Goal: Task Accomplishment & Management: Manage account settings

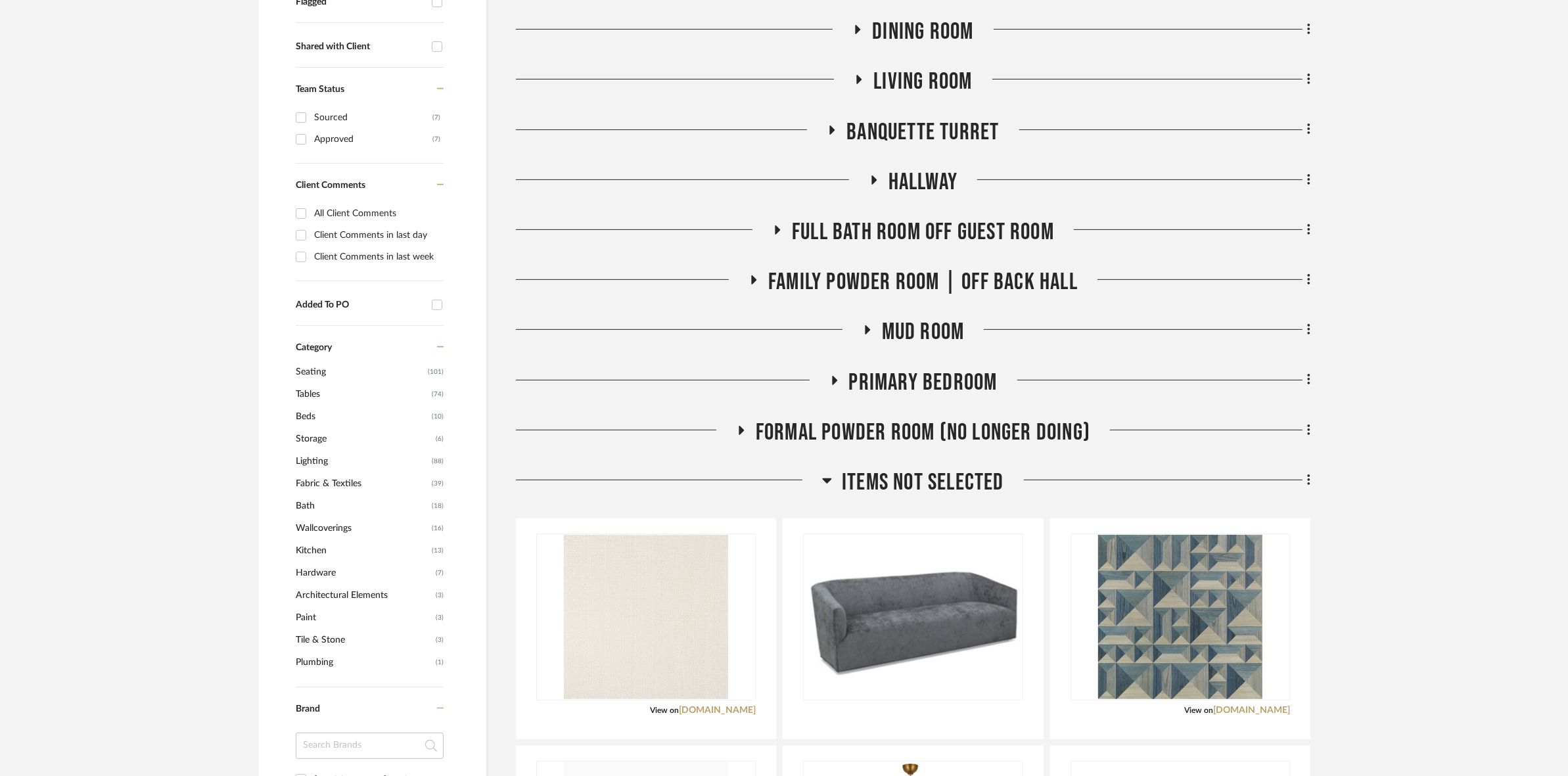
scroll to position [493, 0]
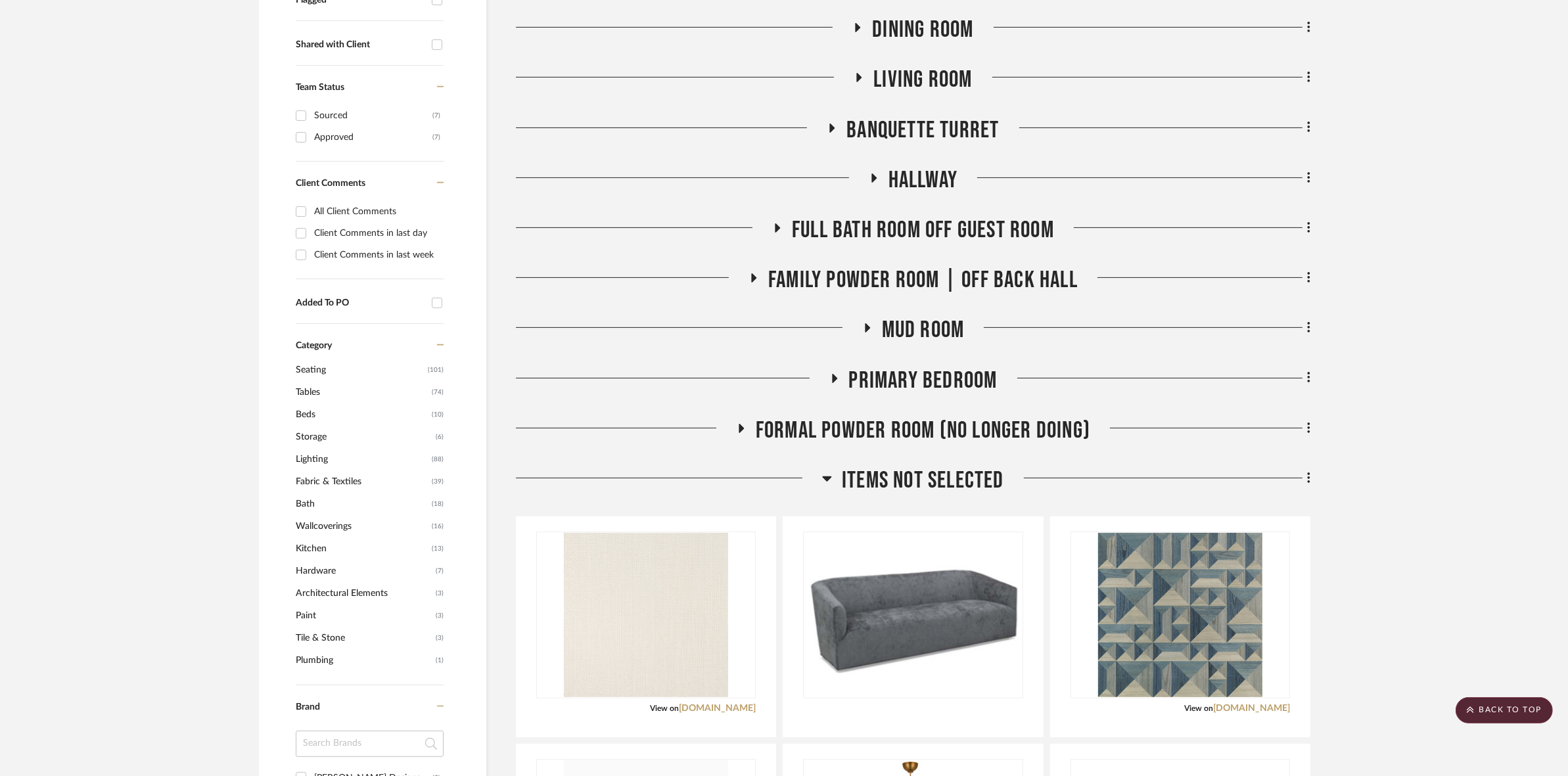
click at [895, 478] on span "Items Not Selected" at bounding box center [923, 480] width 162 height 28
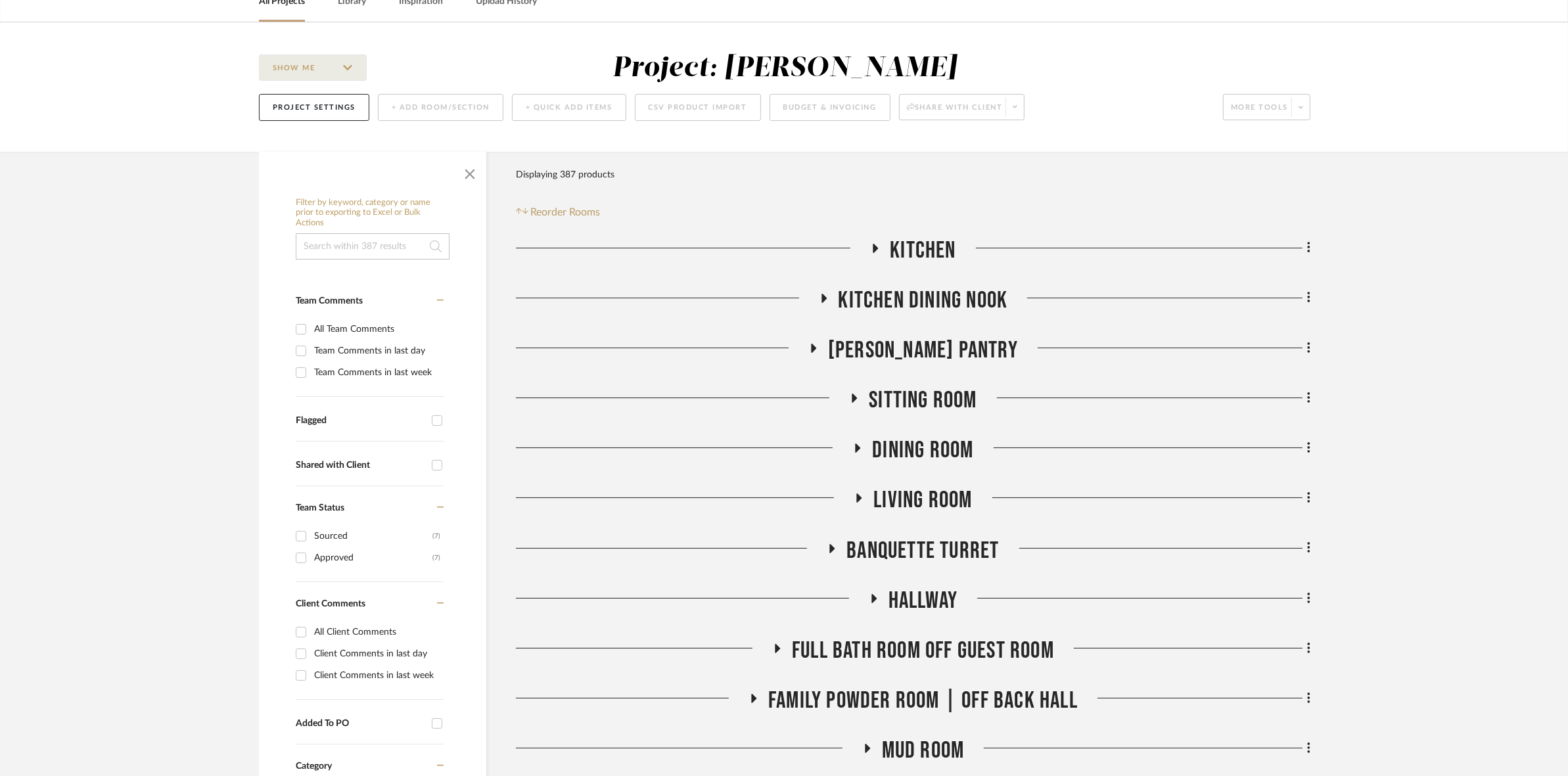
scroll to position [0, 0]
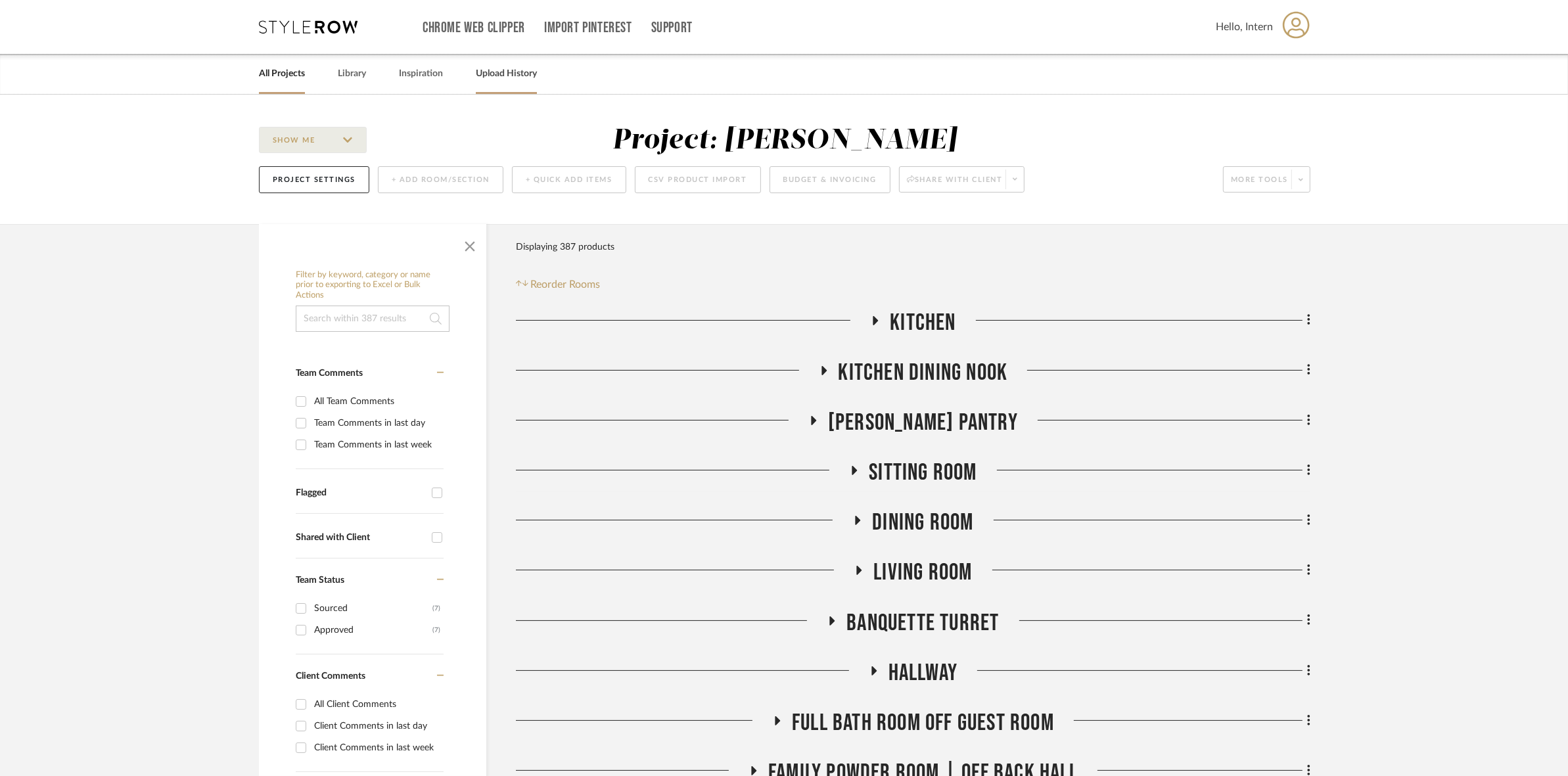
click at [506, 83] on div "Upload History" at bounding box center [506, 73] width 61 height 40
click at [293, 79] on link "All Projects" at bounding box center [281, 74] width 46 height 18
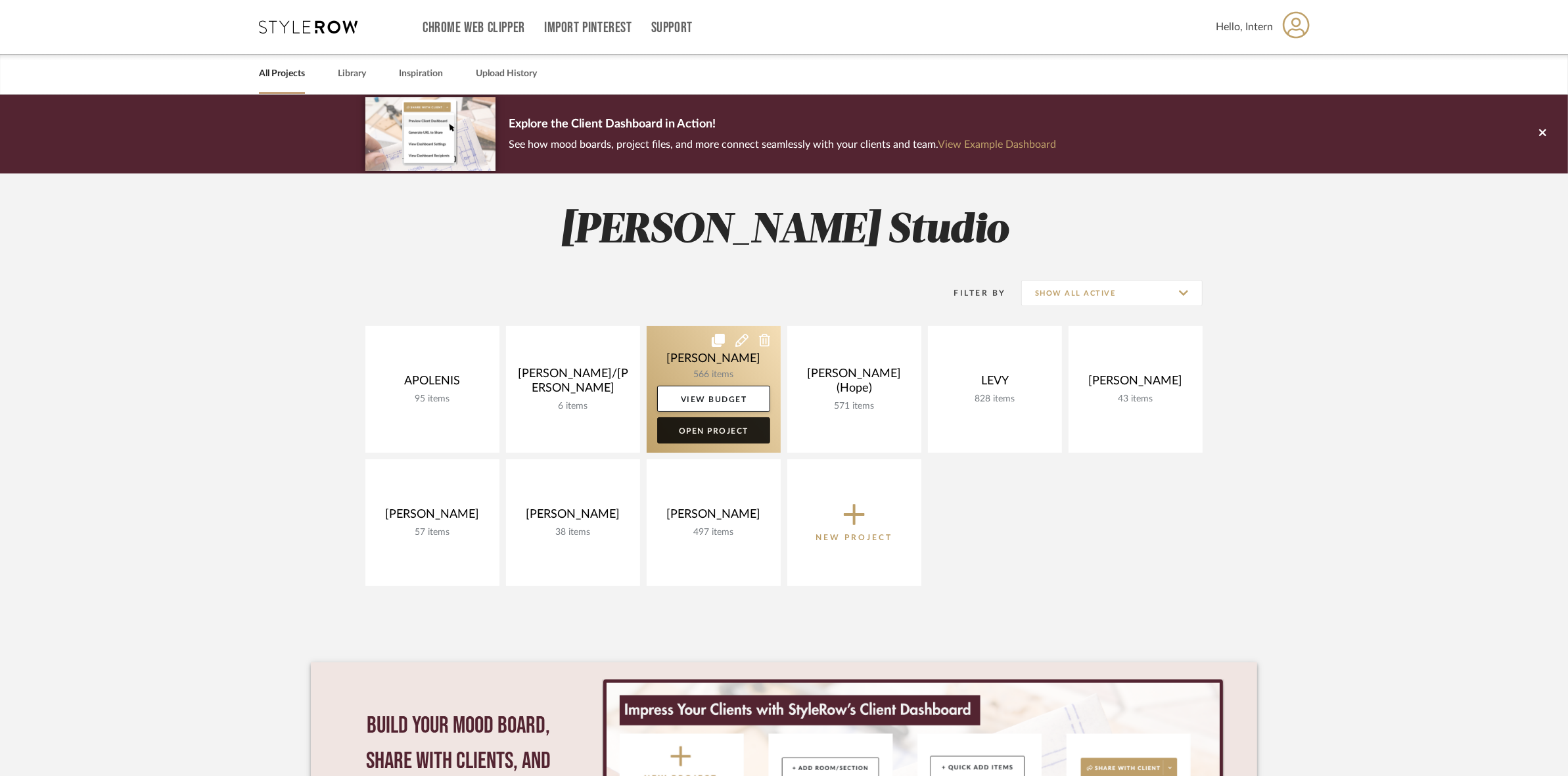
click at [737, 434] on link "Open Project" at bounding box center [714, 430] width 113 height 26
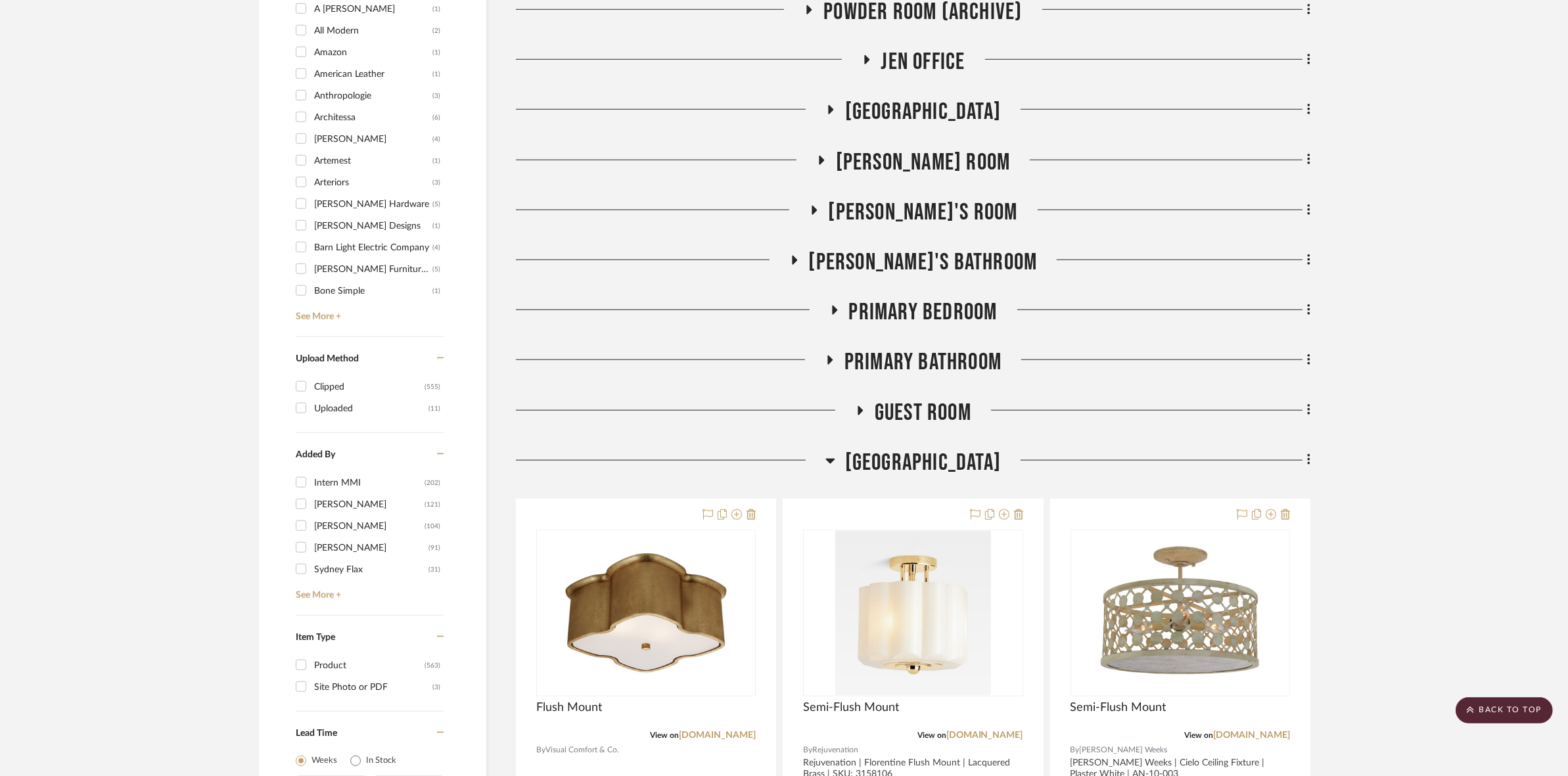
scroll to position [1560, 0]
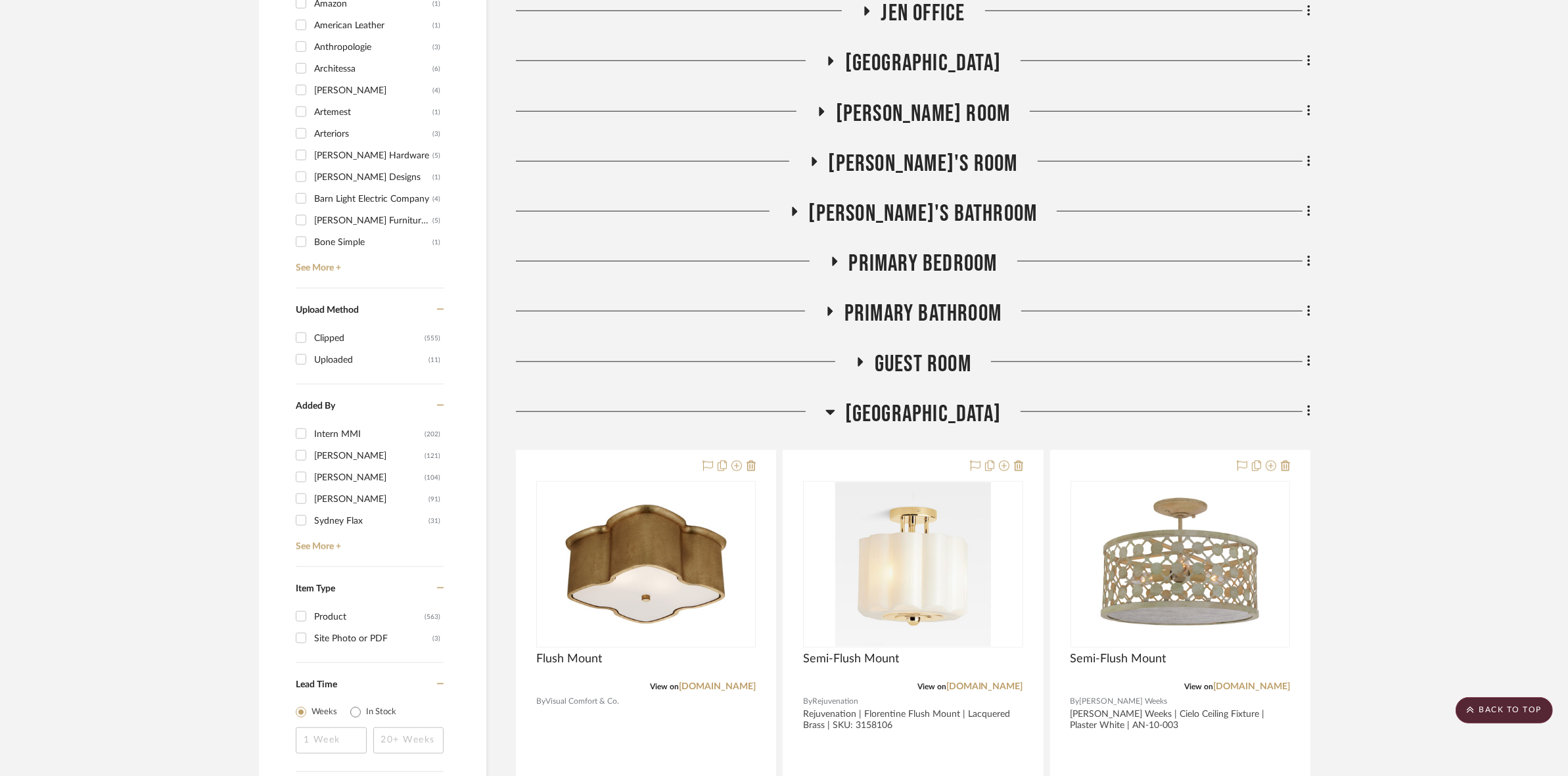
click at [836, 267] on fa-icon at bounding box center [834, 265] width 10 height 19
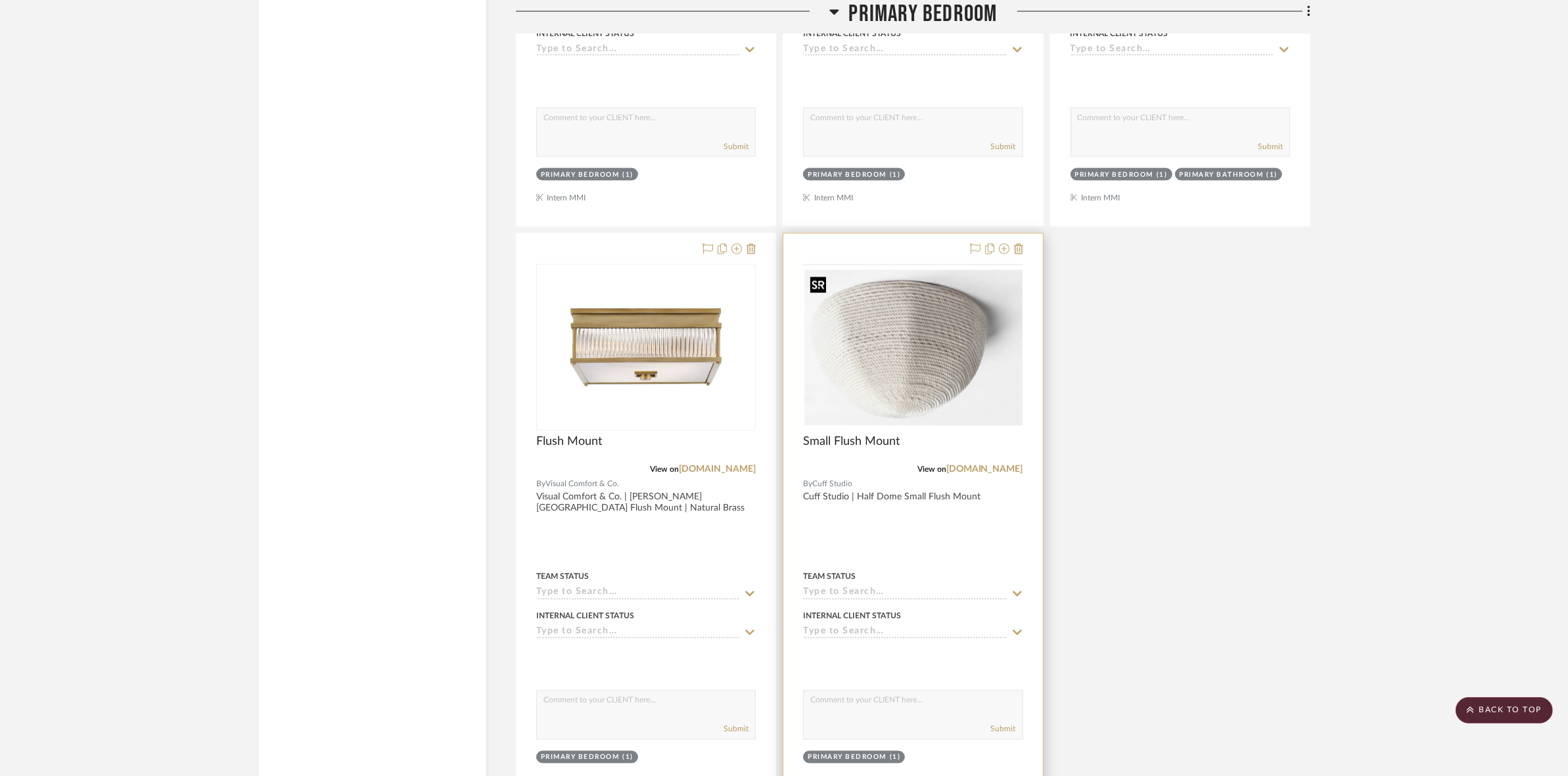
scroll to position [3038, 0]
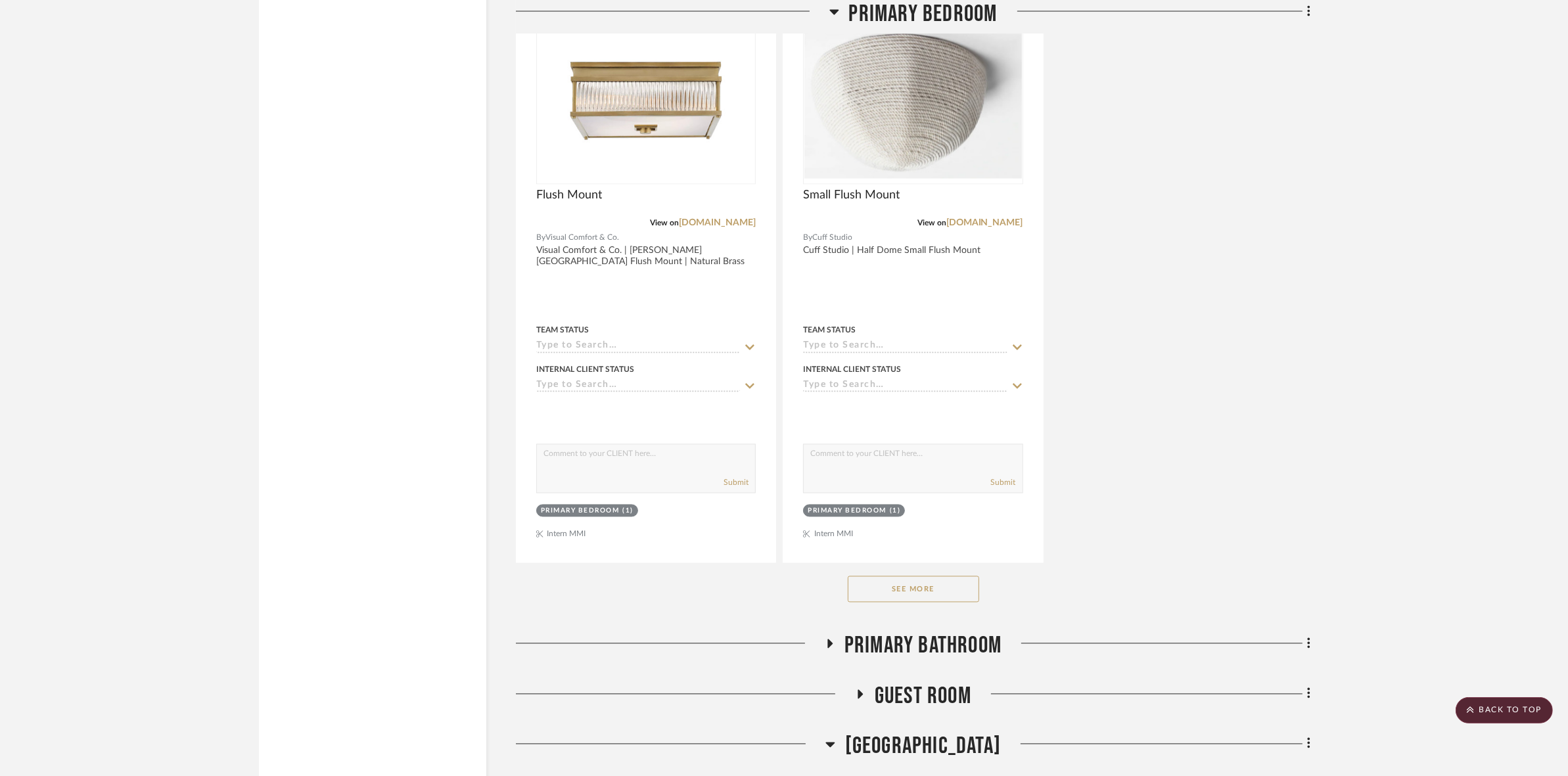
click at [951, 590] on button "See More" at bounding box center [914, 589] width 131 height 26
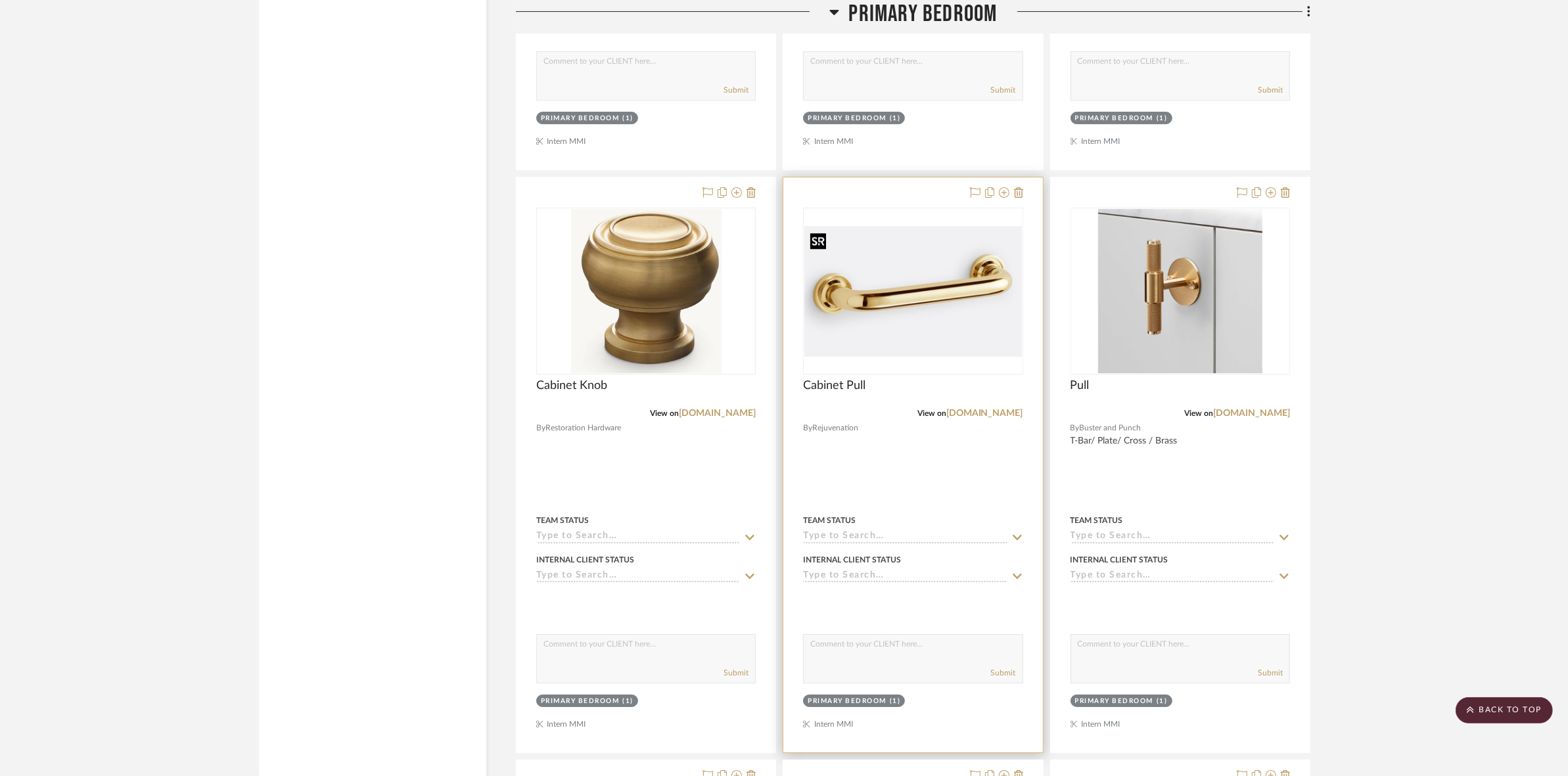
scroll to position [5829, 0]
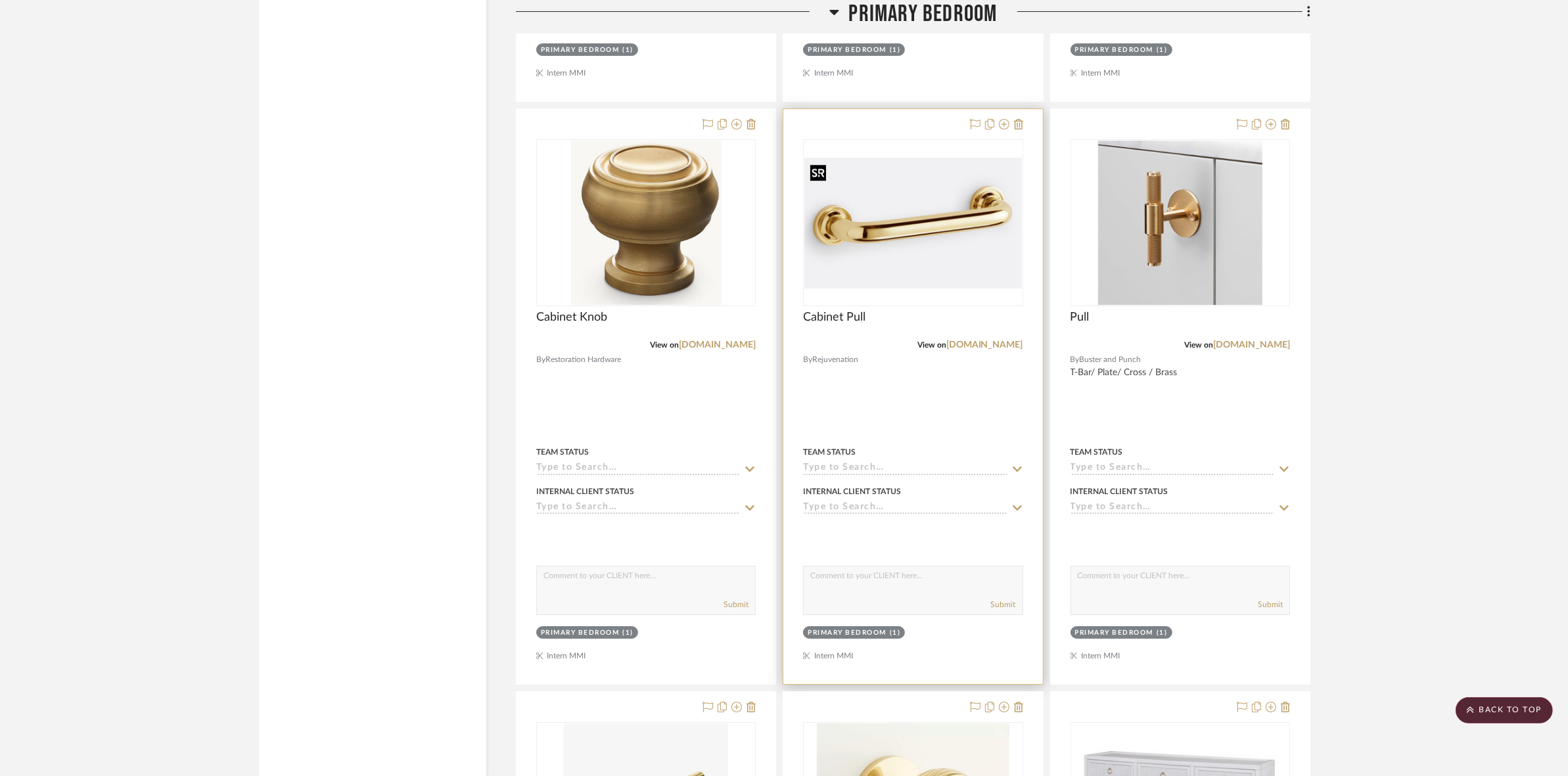
click at [865, 251] on img "0" at bounding box center [913, 222] width 217 height 130
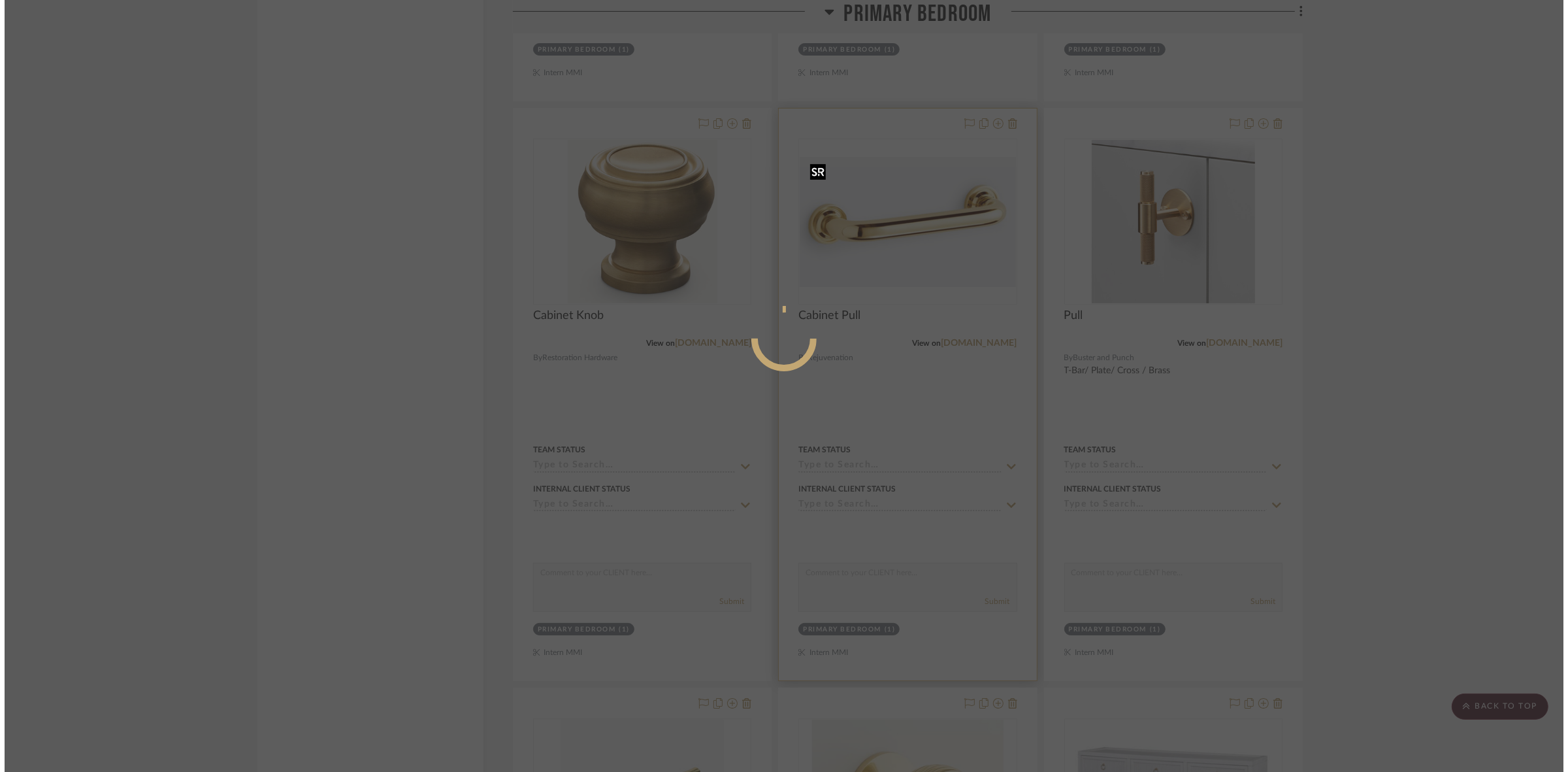
scroll to position [0, 0]
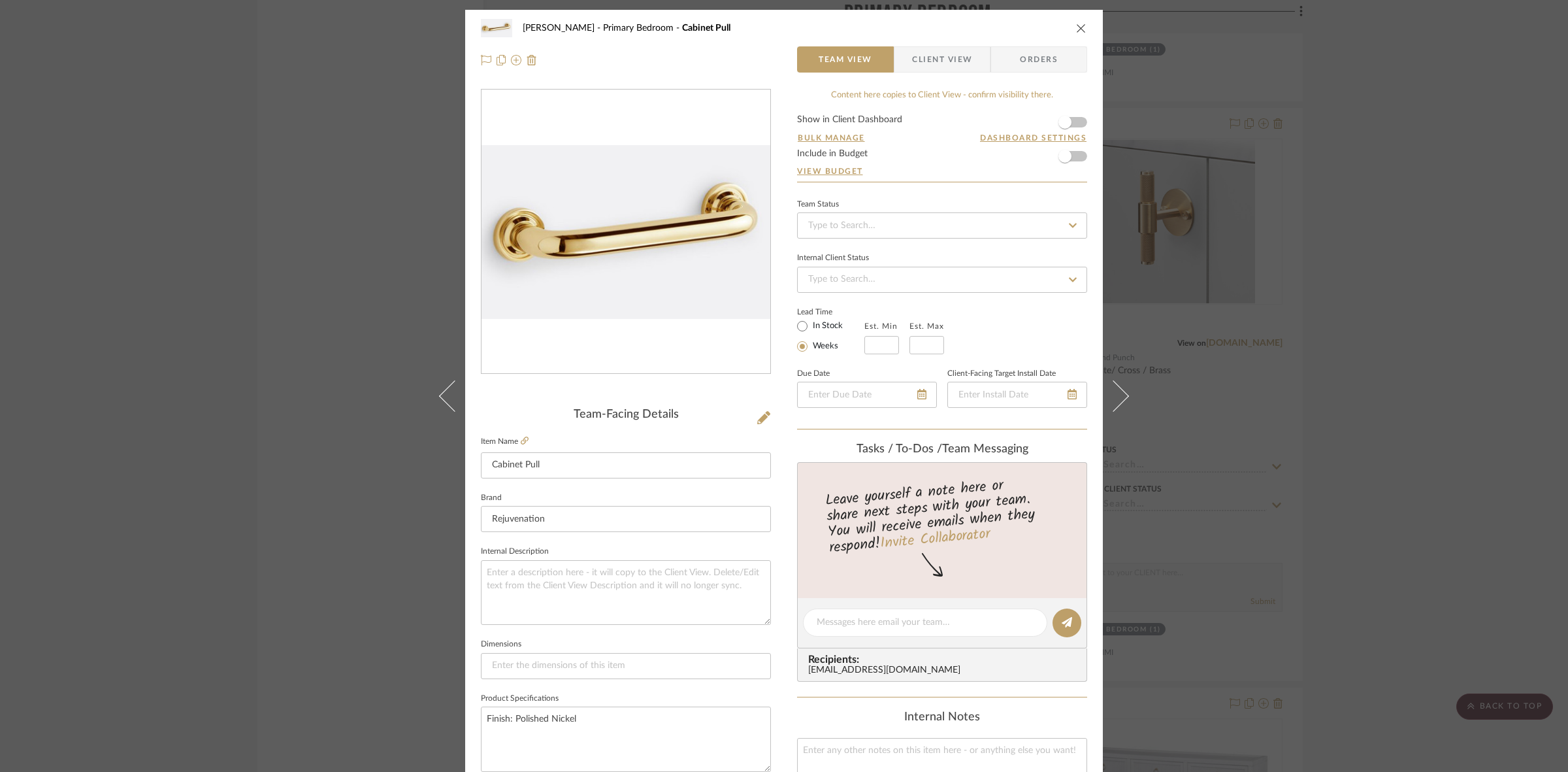
click at [939, 69] on span "Client View" at bounding box center [942, 59] width 60 height 26
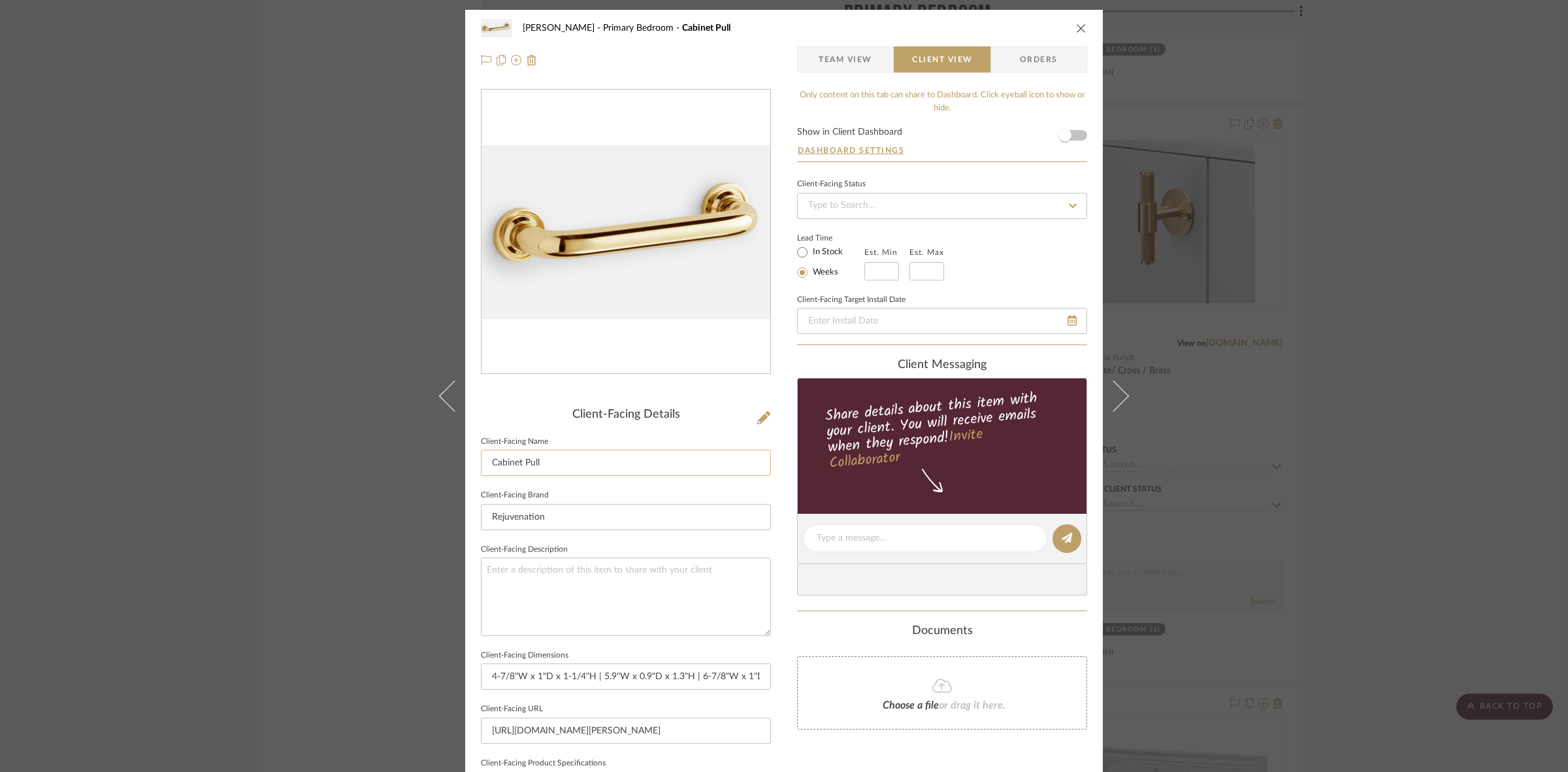
drag, startPoint x: 519, startPoint y: 461, endPoint x: 477, endPoint y: 461, distance: 42.0
click at [481, 461] on input "Cabinet Pull" at bounding box center [626, 462] width 290 height 26
drag, startPoint x: 490, startPoint y: 462, endPoint x: 471, endPoint y: 459, distance: 19.2
click at [471, 459] on div "[PERSON_NAME] Primary Bedroom Cabinet Pull Team View Client View Orders Client-…" at bounding box center [784, 543] width 638 height 1067
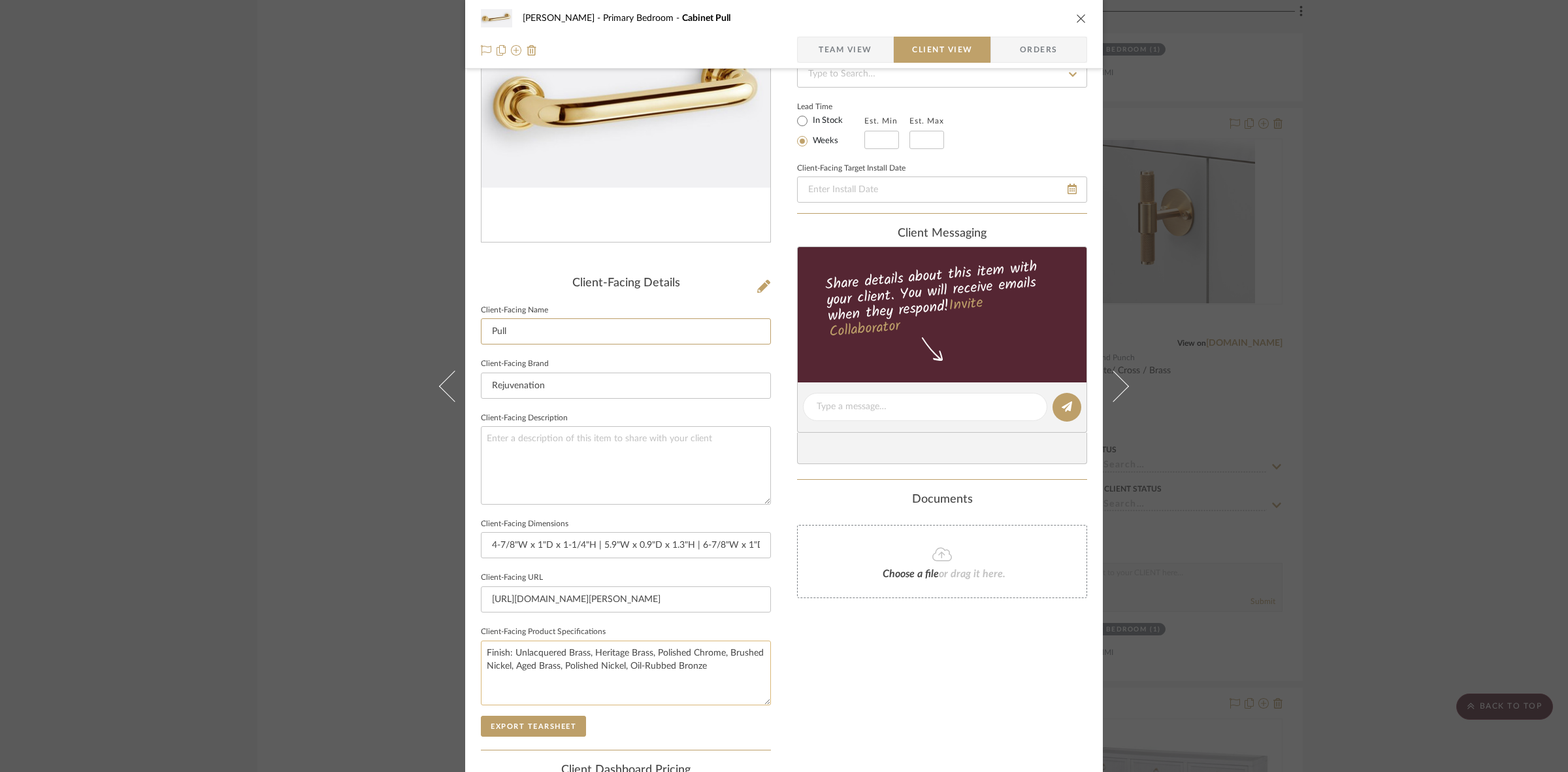
scroll to position [303, 0]
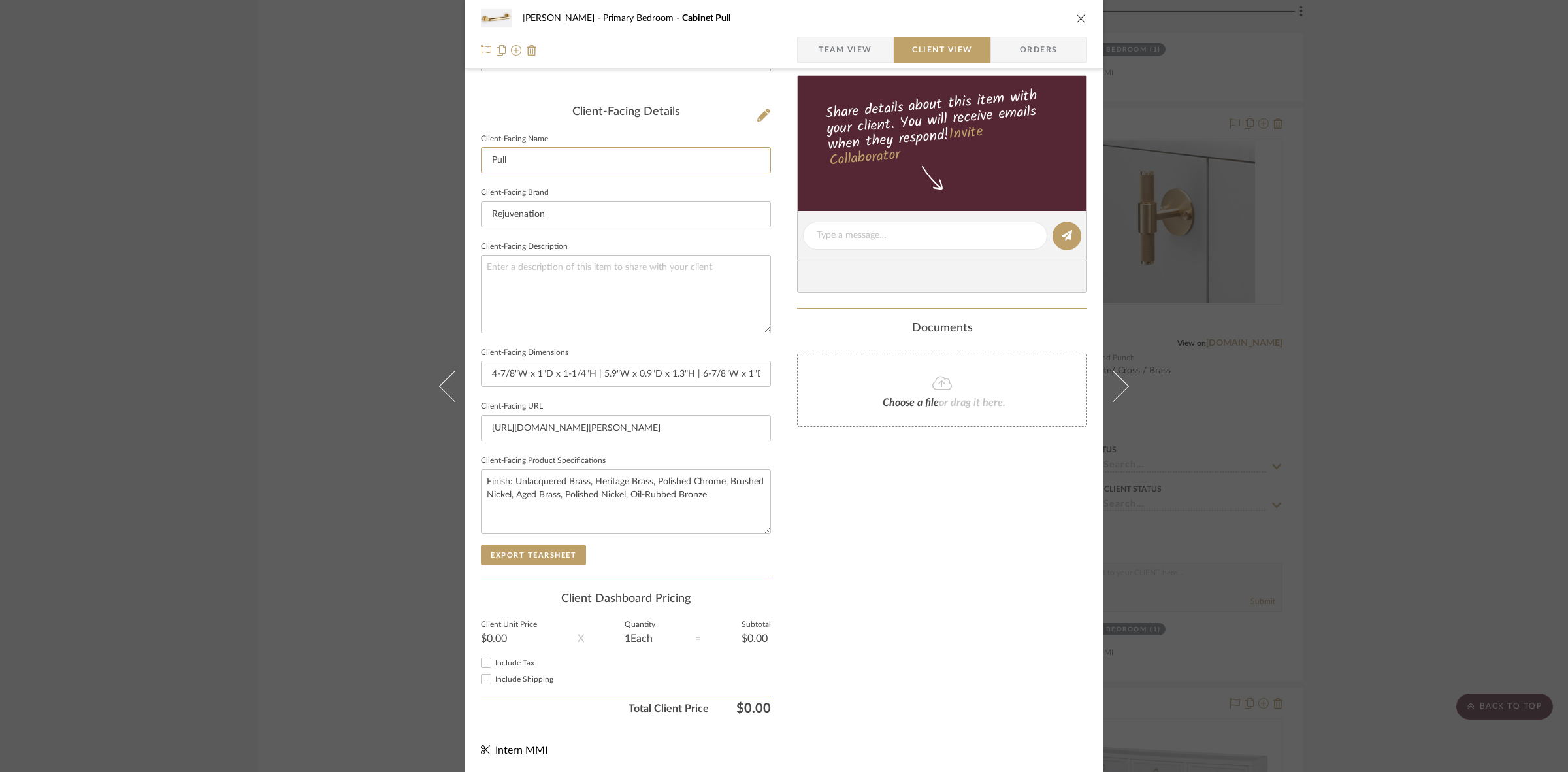
type input "Pull"
click at [531, 572] on div "Client-Facing Details Client-Facing Name Pull Client-Facing Brand Rejuvenation …" at bounding box center [626, 341] width 290 height 473
click at [531, 570] on div "Client-Facing Details Client-Facing Name Pull Client-Facing Brand Rejuvenation …" at bounding box center [626, 341] width 290 height 473
click at [525, 553] on button "Export Tearsheet" at bounding box center [534, 555] width 105 height 21
click at [367, 204] on div "[PERSON_NAME] Primary Bedroom Cabinet Pull Team View Client View Orders Client-…" at bounding box center [784, 386] width 1568 height 772
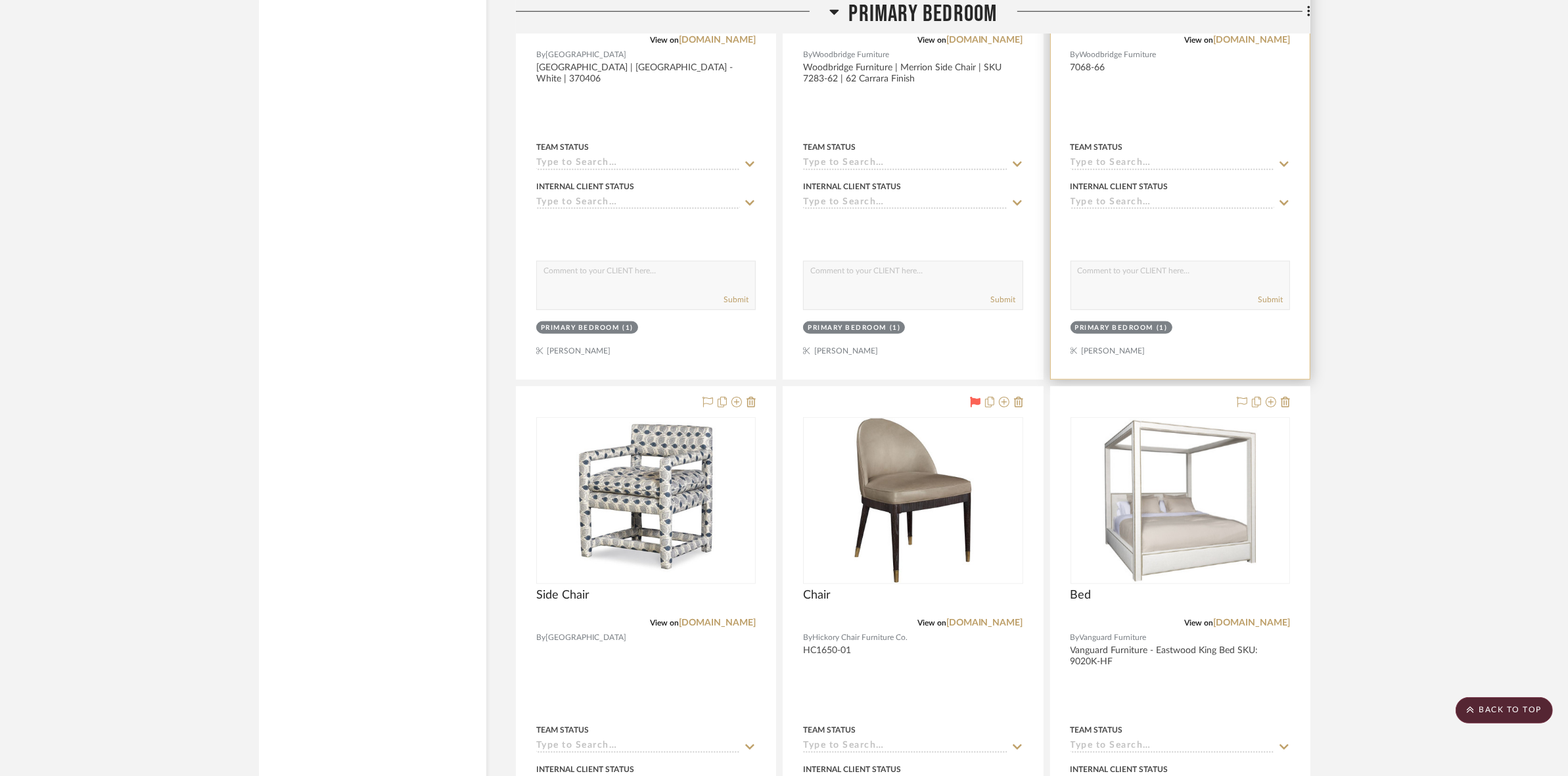
scroll to position [7471, 0]
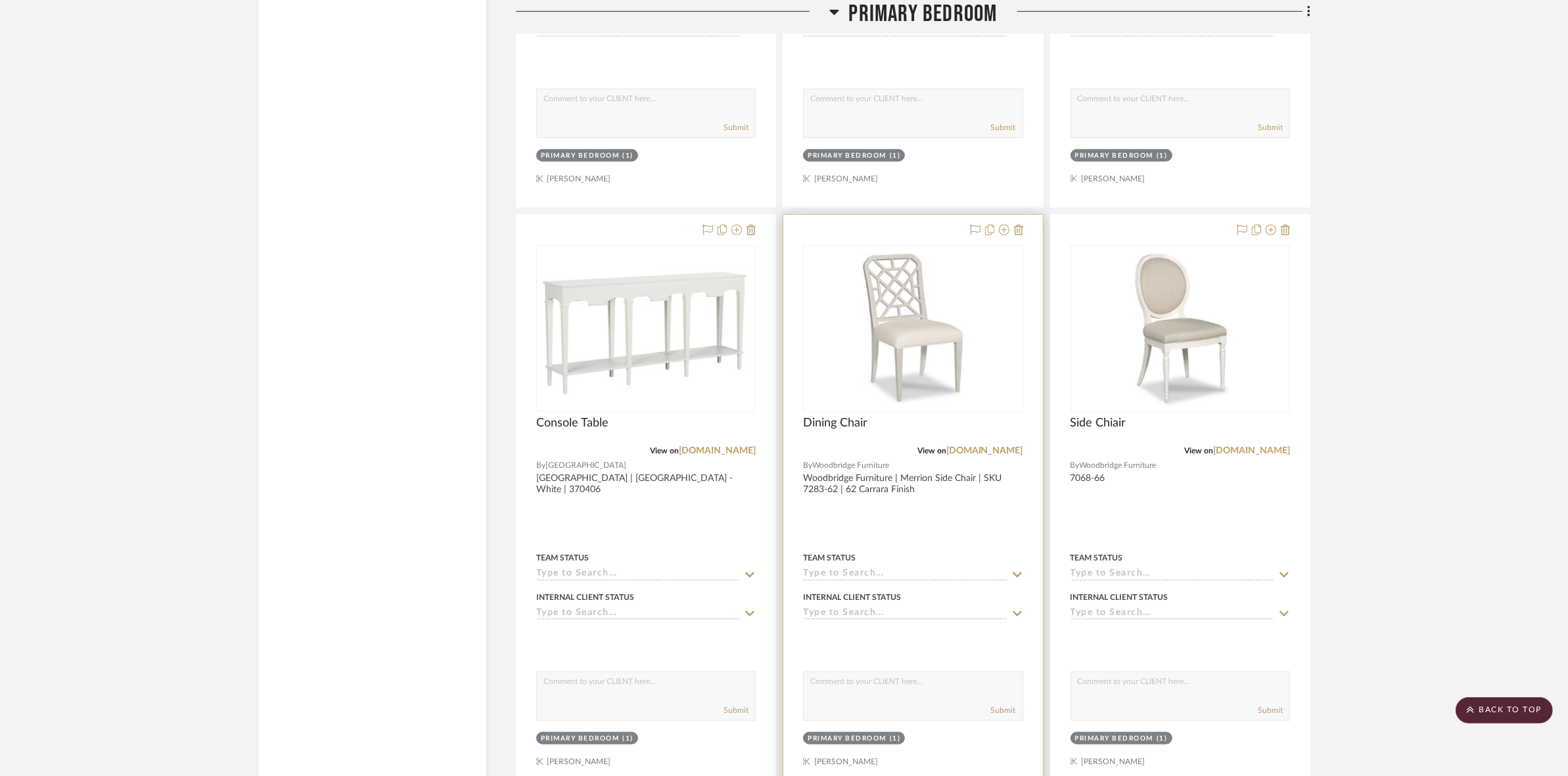
click at [0, 0] on div at bounding box center [0, 0] width 0 height 0
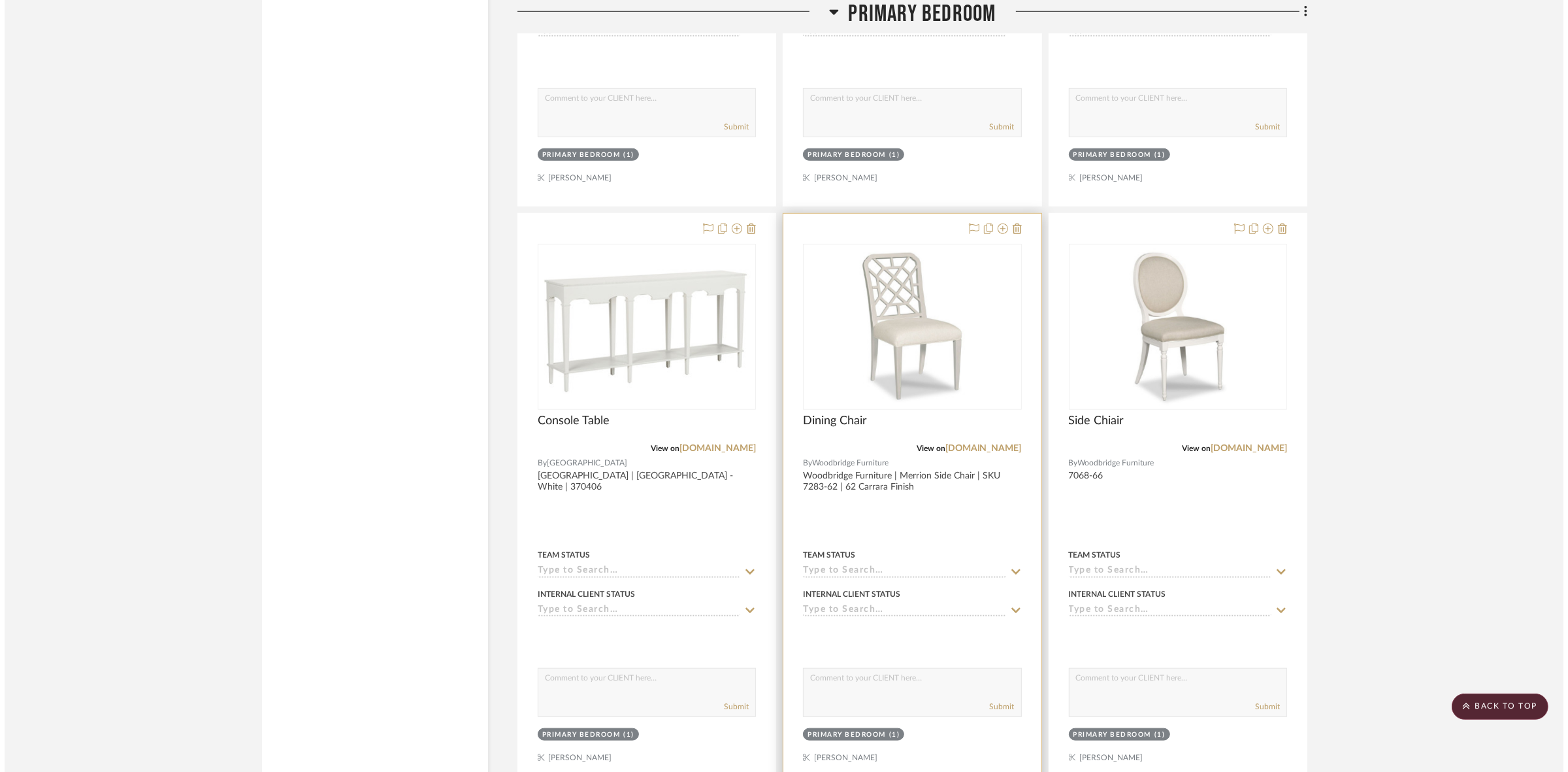
scroll to position [0, 0]
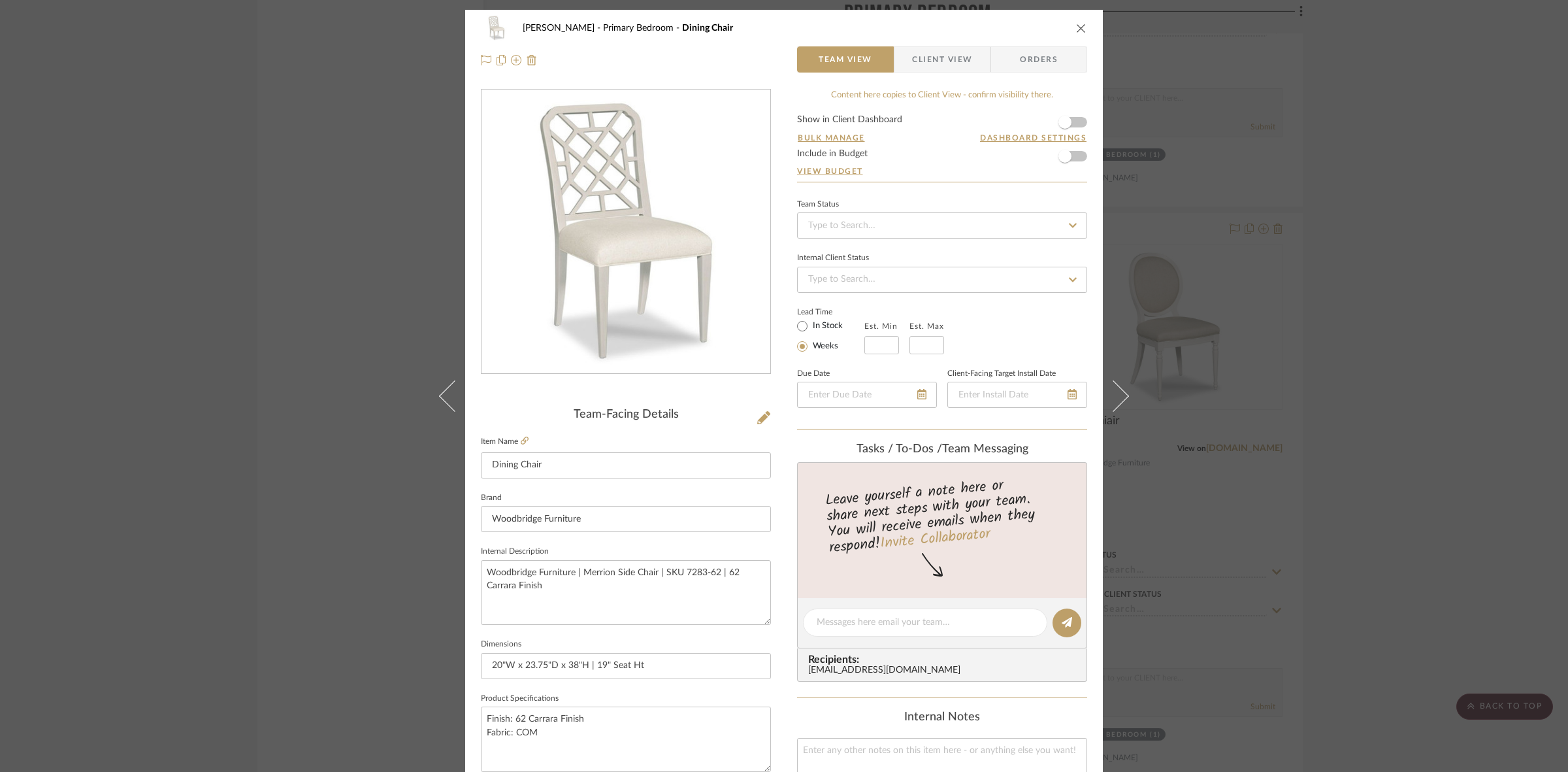
click at [950, 76] on div "[PERSON_NAME] Primary Bedroom Dining Chair Team View Client View Orders" at bounding box center [784, 44] width 638 height 69
click at [947, 69] on span "Client View" at bounding box center [942, 59] width 60 height 26
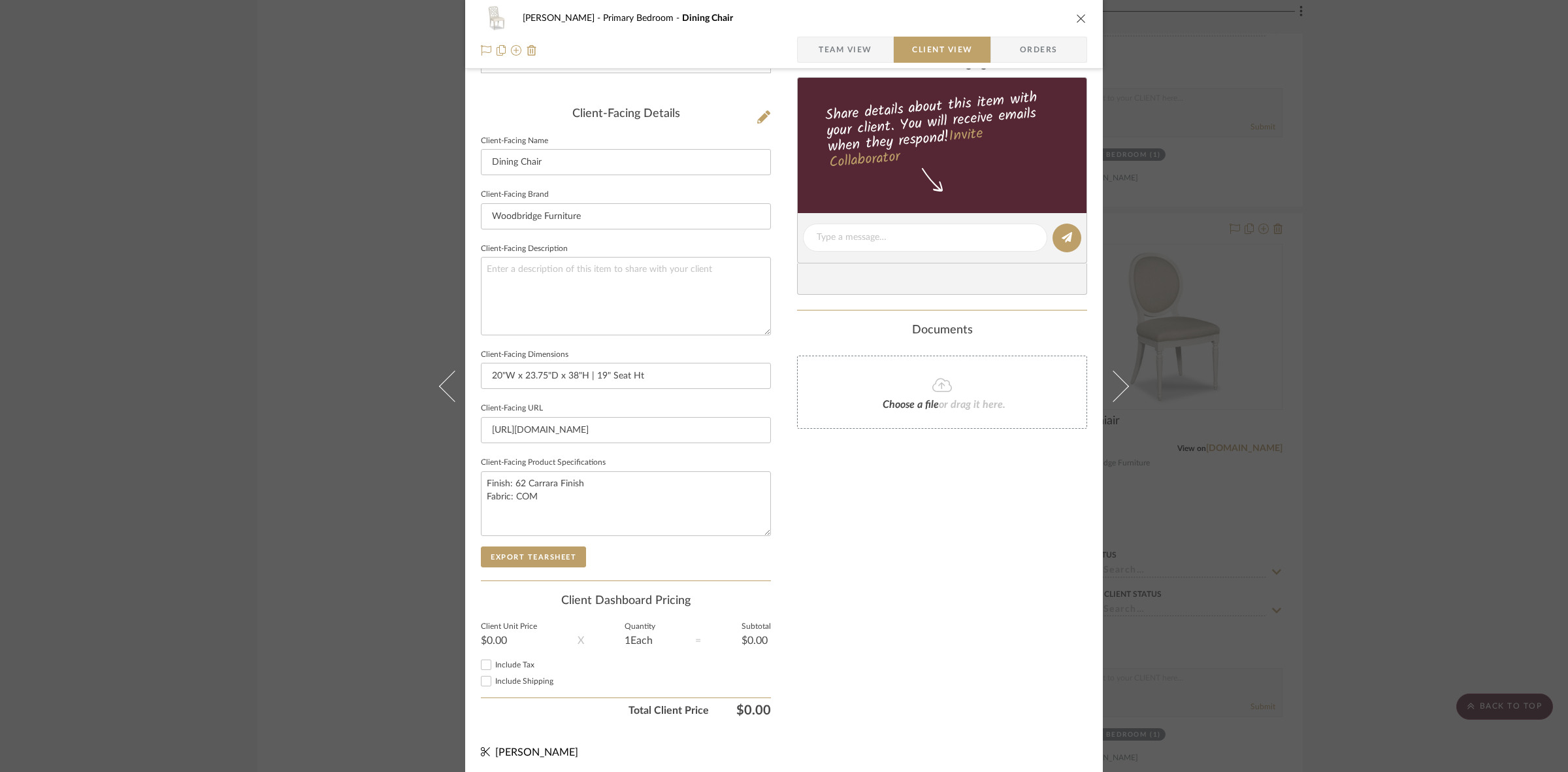
scroll to position [303, 0]
click at [560, 547] on button "Export Tearsheet" at bounding box center [534, 555] width 105 height 21
click at [670, 379] on input "20"W x 23.75"D x 38"H | 19" Seat Ht" at bounding box center [626, 373] width 290 height 26
type input "20"W x 23.75"D x 38"H | 19" Seat H"
click at [533, 549] on button "Export Tearsheet" at bounding box center [534, 555] width 105 height 21
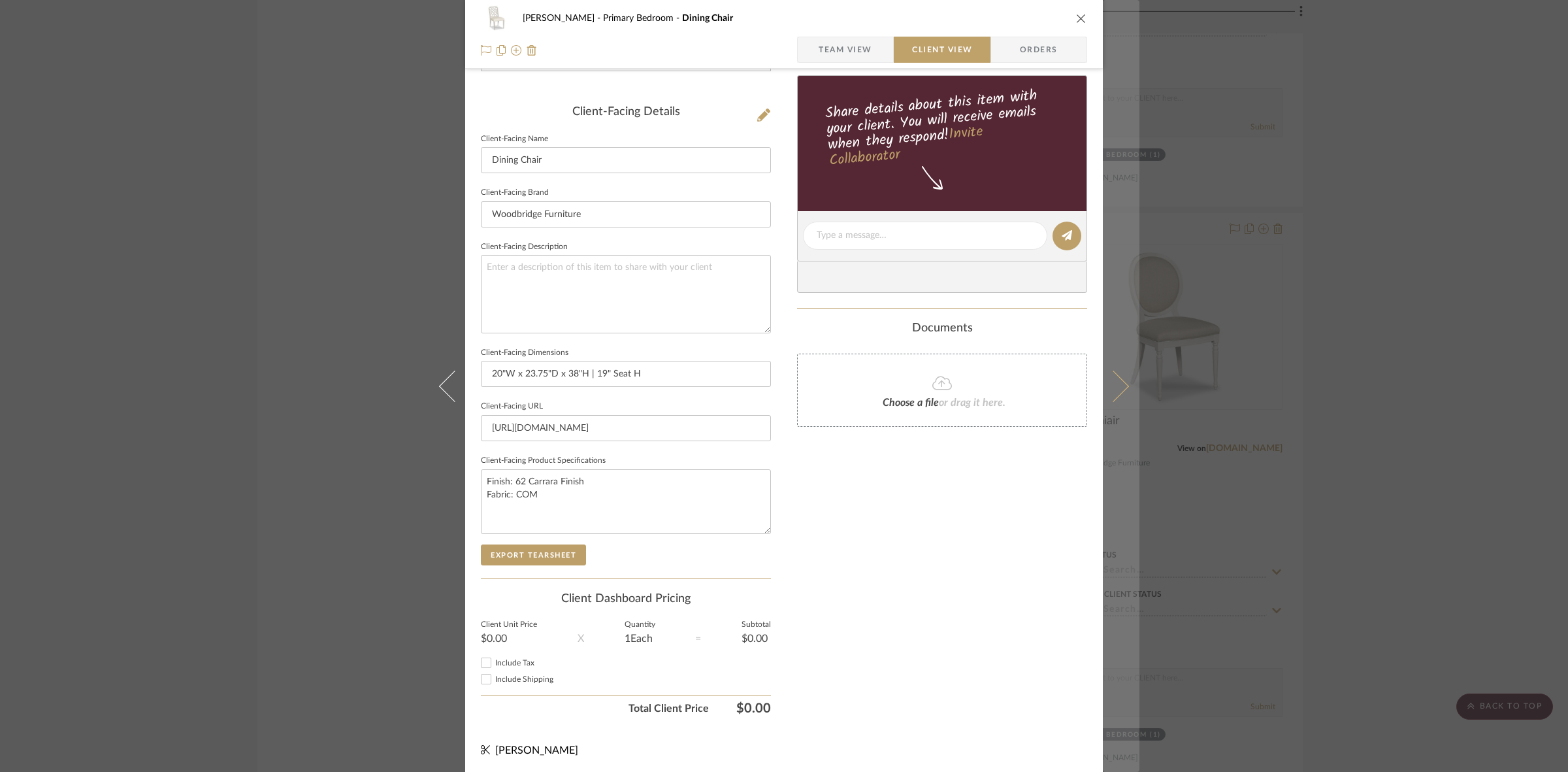
click at [1105, 313] on button at bounding box center [1121, 386] width 37 height 772
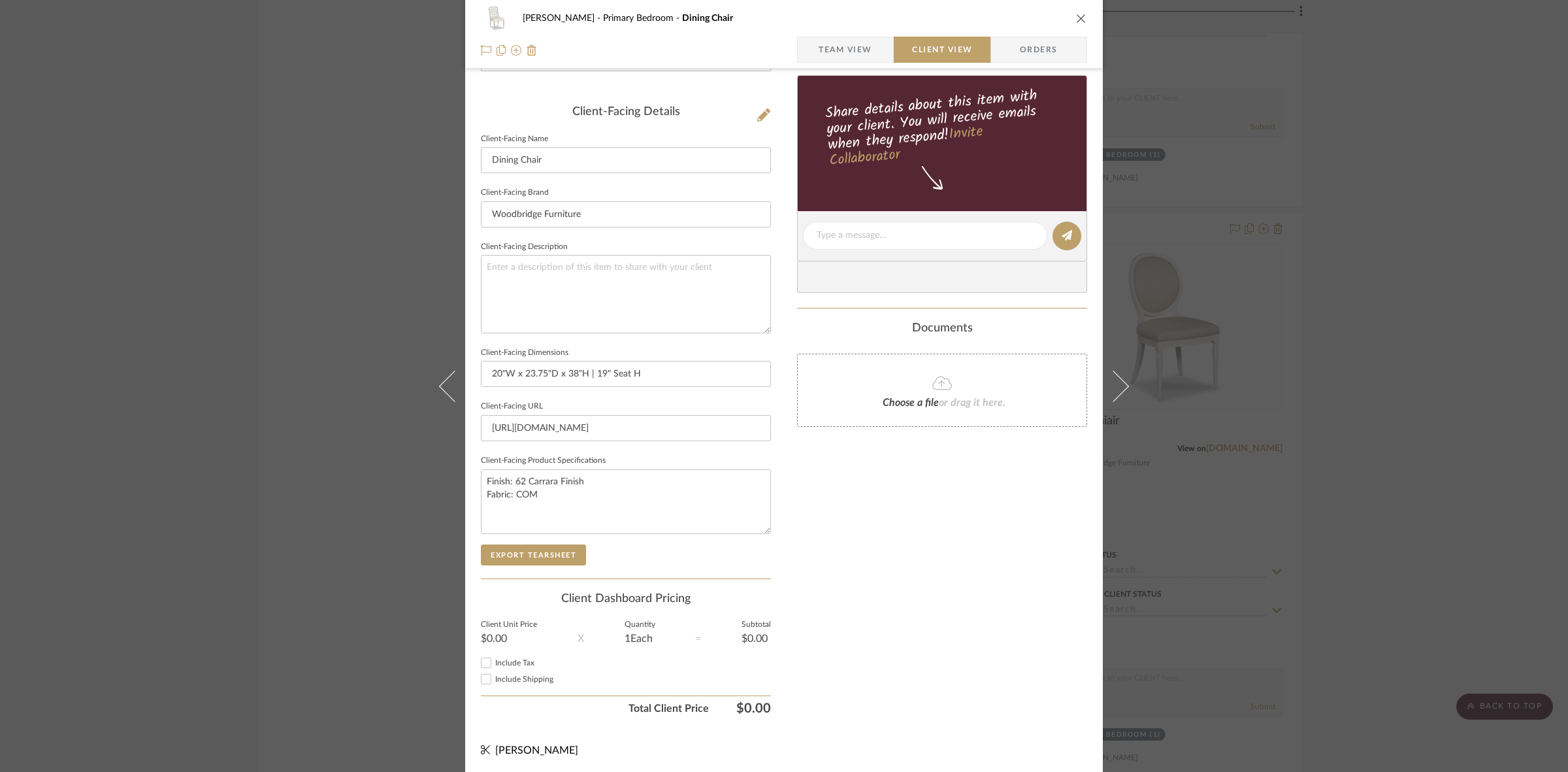
scroll to position [0, 0]
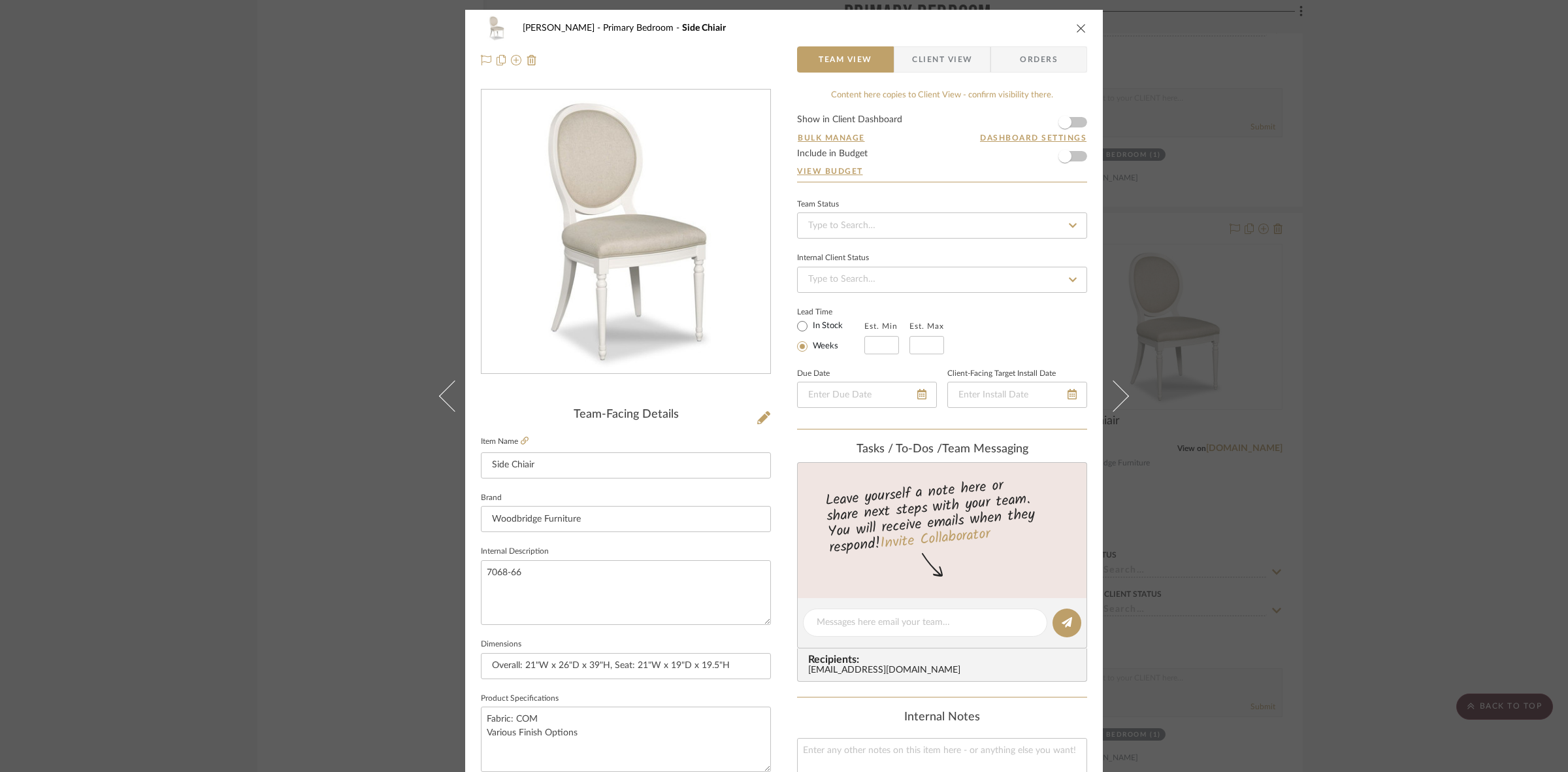
click at [929, 61] on span "Client View" at bounding box center [942, 59] width 60 height 26
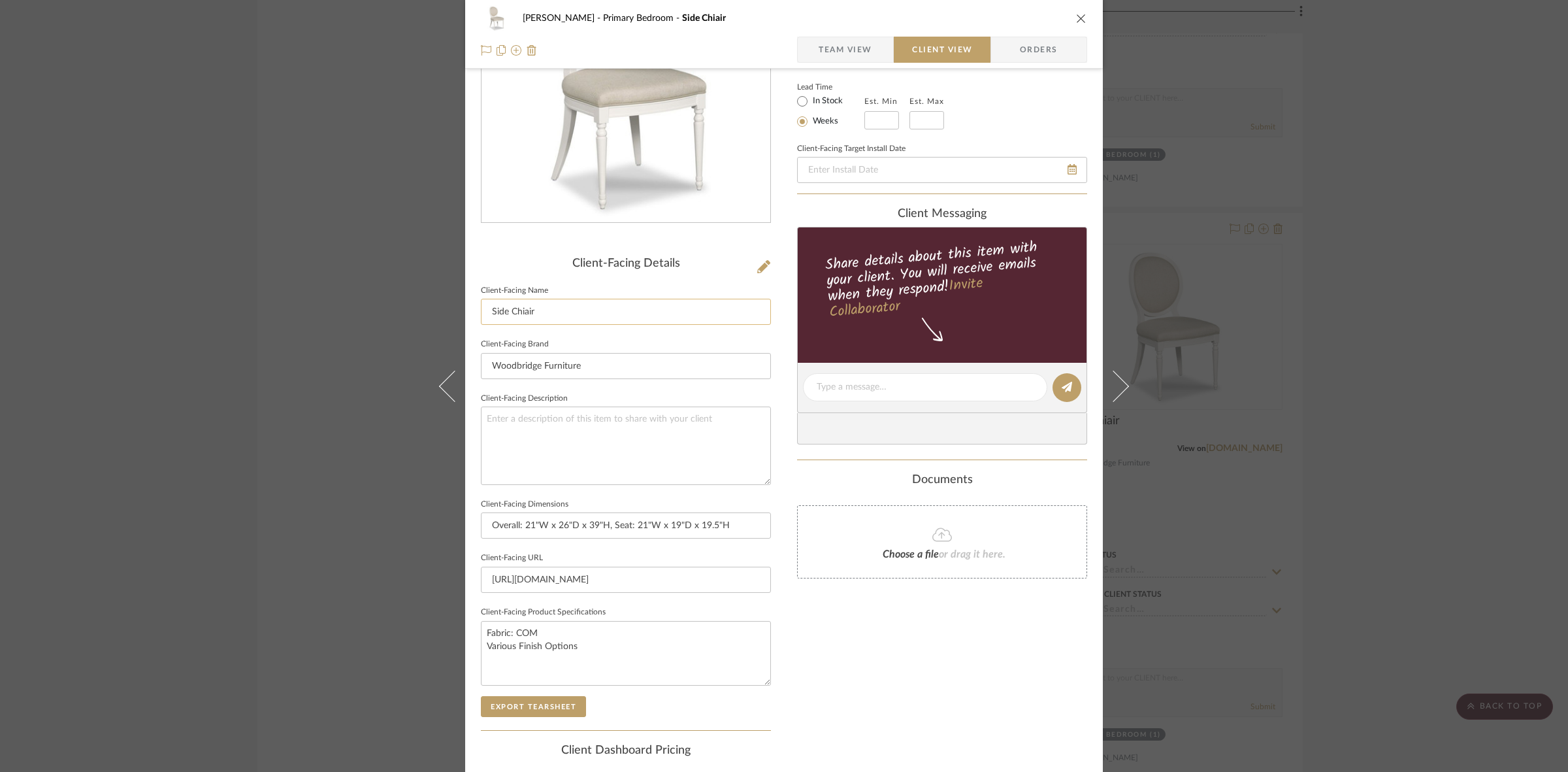
scroll to position [303, 0]
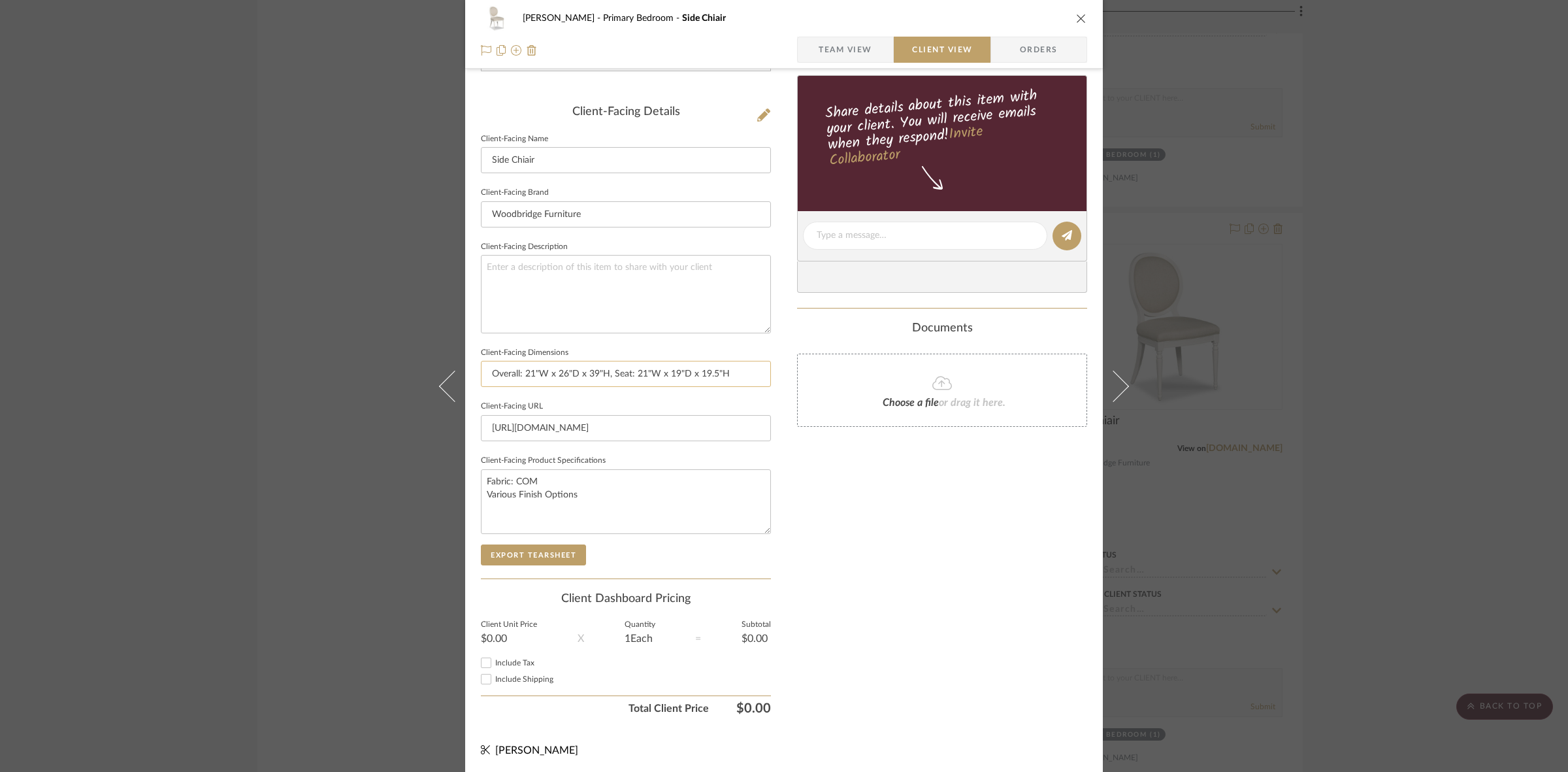
click at [609, 378] on input "Overall: 21"W x 26"D x 39"H, Seat: 21"W x 19"D x 19.5"H" at bounding box center [626, 373] width 290 height 26
type input "Overall: 21"W x 26"D x 39"H | Seat: 21"W x 19"D x 19.5"H"
click at [540, 556] on button "Export Tearsheet" at bounding box center [534, 555] width 105 height 21
click at [531, 563] on button "Export Tearsheet" at bounding box center [534, 555] width 105 height 21
click at [1152, 334] on div "[PERSON_NAME] Primary Bedroom Side Chiair Team View Client View Orders Client-F…" at bounding box center [784, 386] width 1568 height 772
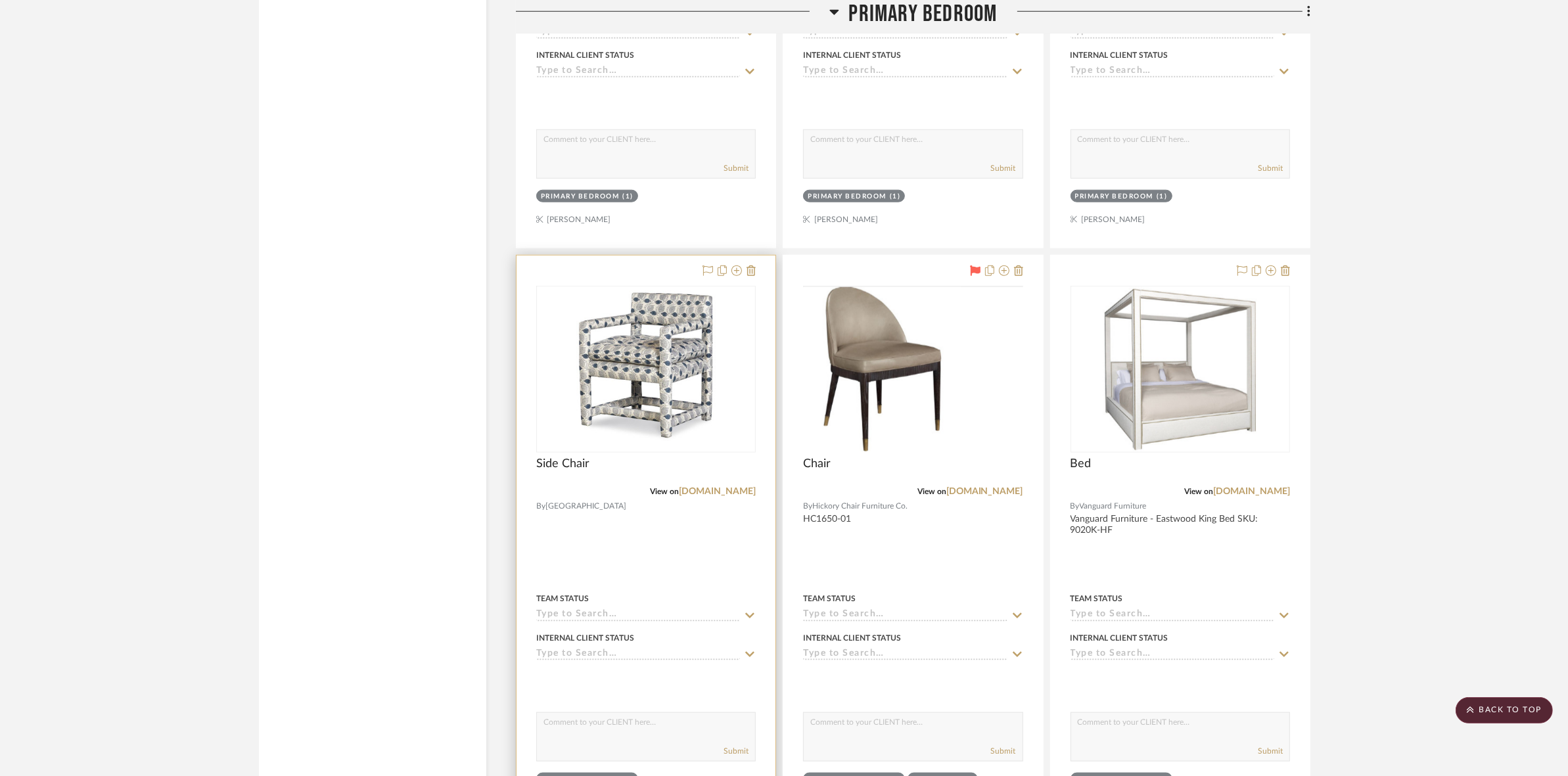
scroll to position [8128, 0]
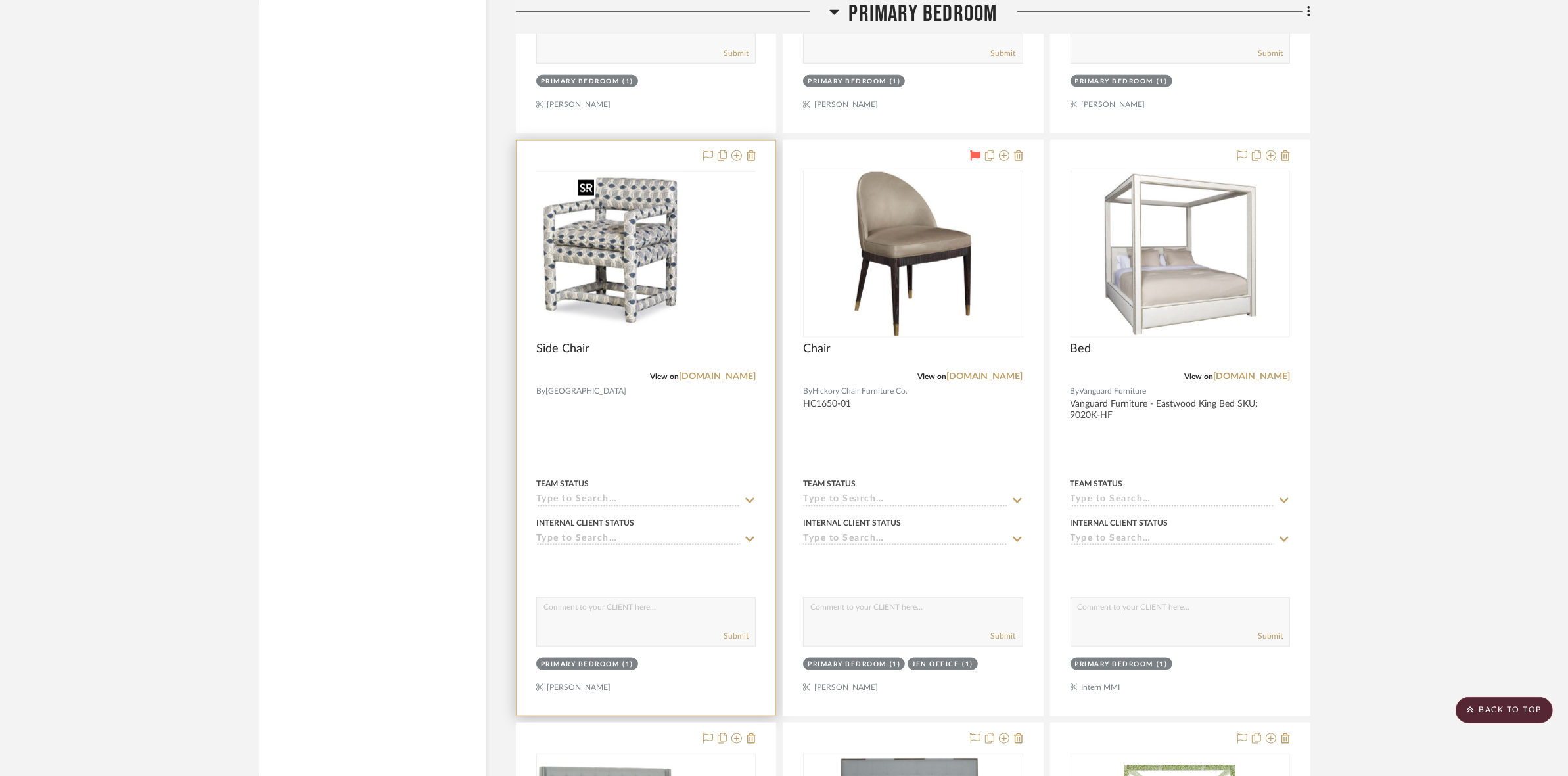
click at [0, 0] on img at bounding box center [0, 0] width 0 height 0
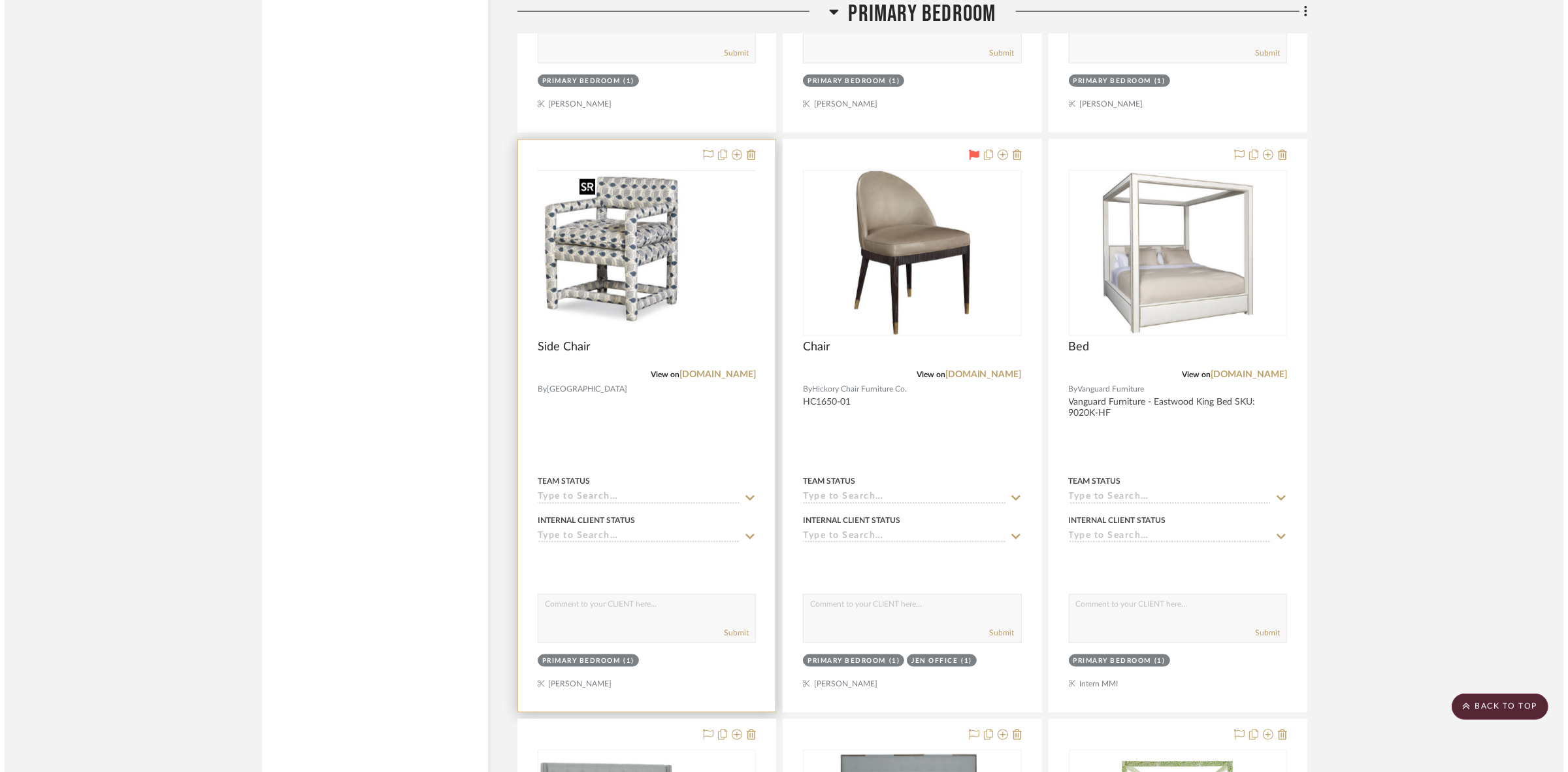
scroll to position [0, 0]
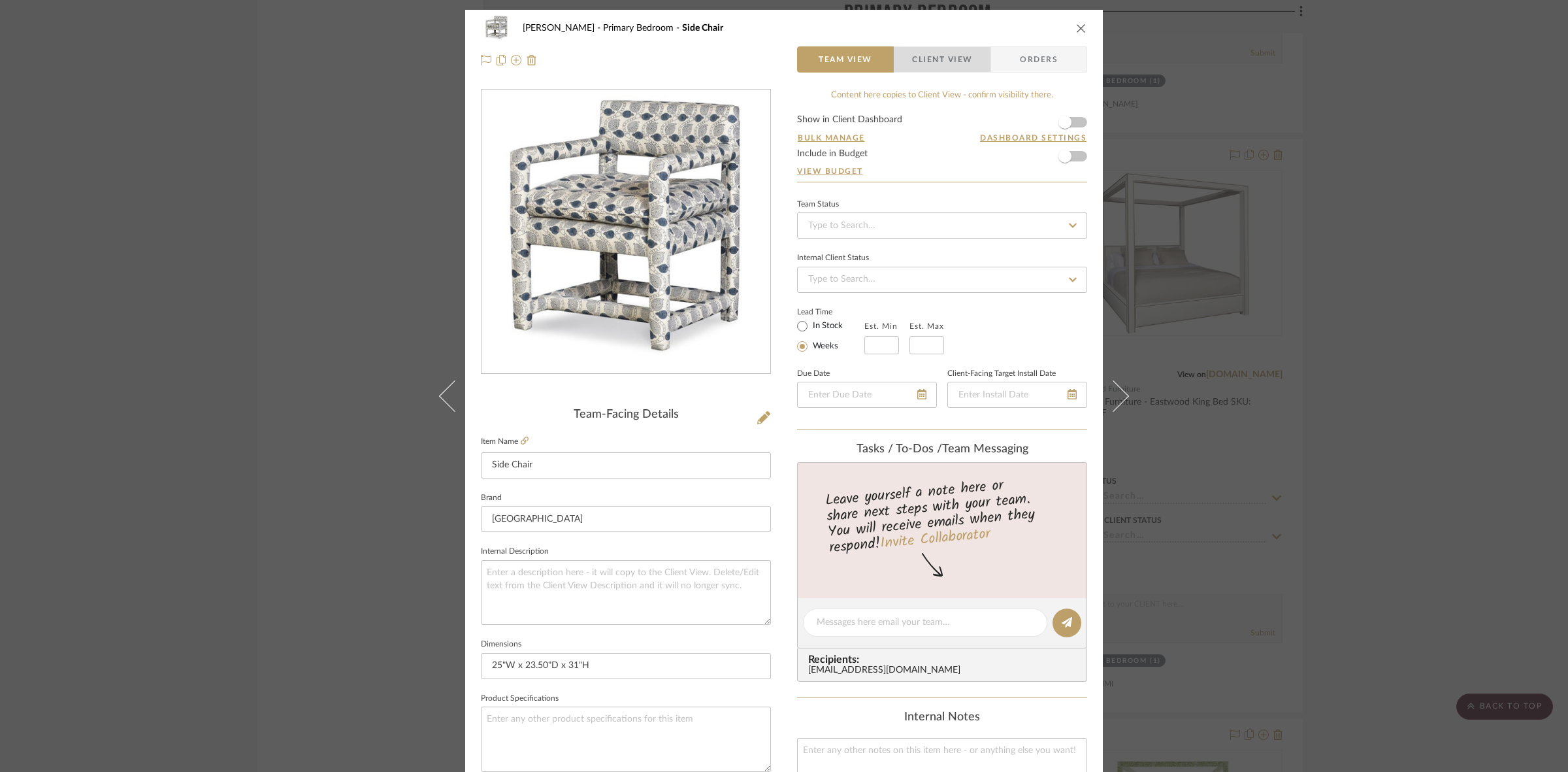
click at [914, 69] on span "Client View" at bounding box center [942, 59] width 60 height 26
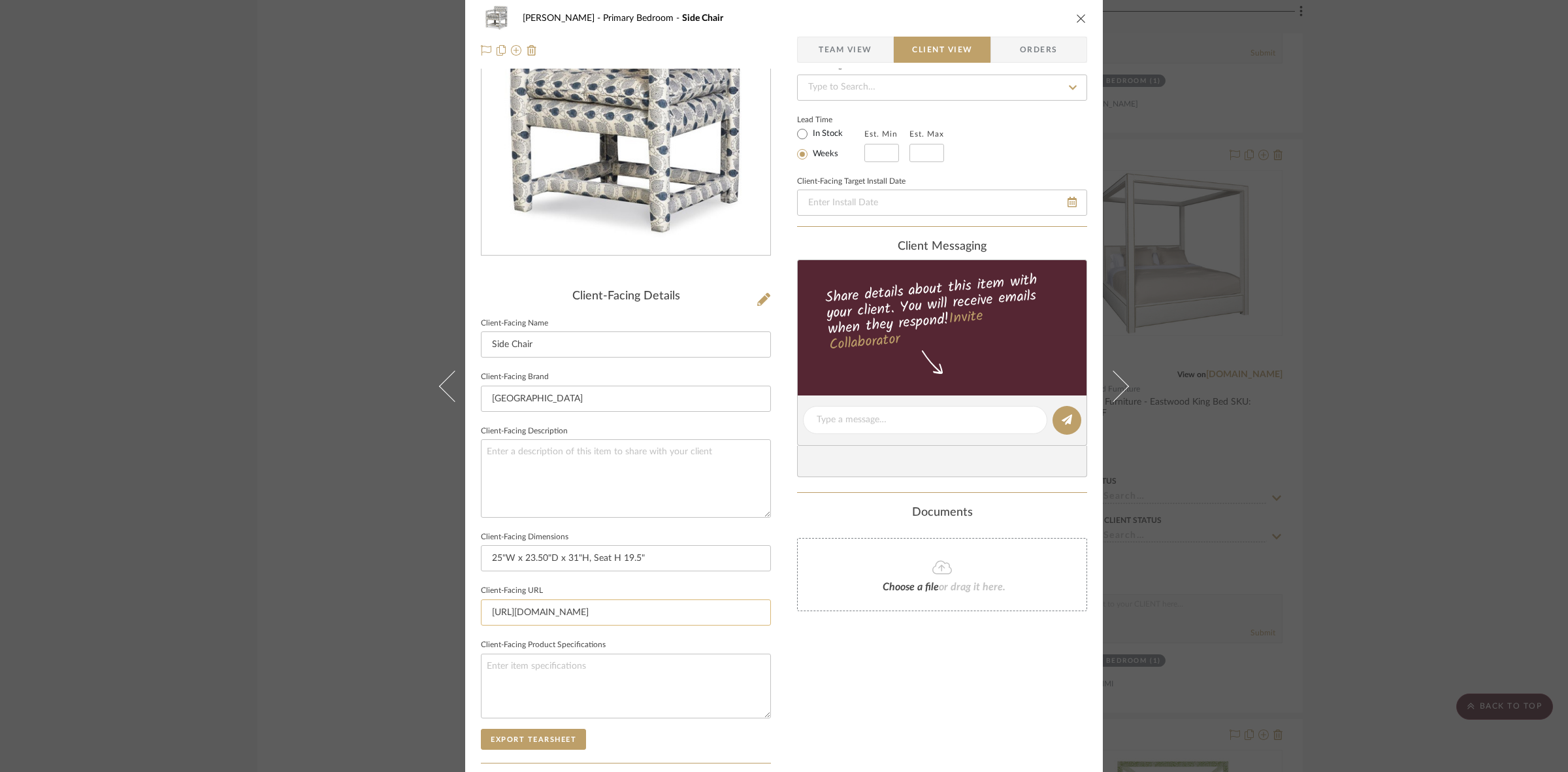
scroll to position [303, 0]
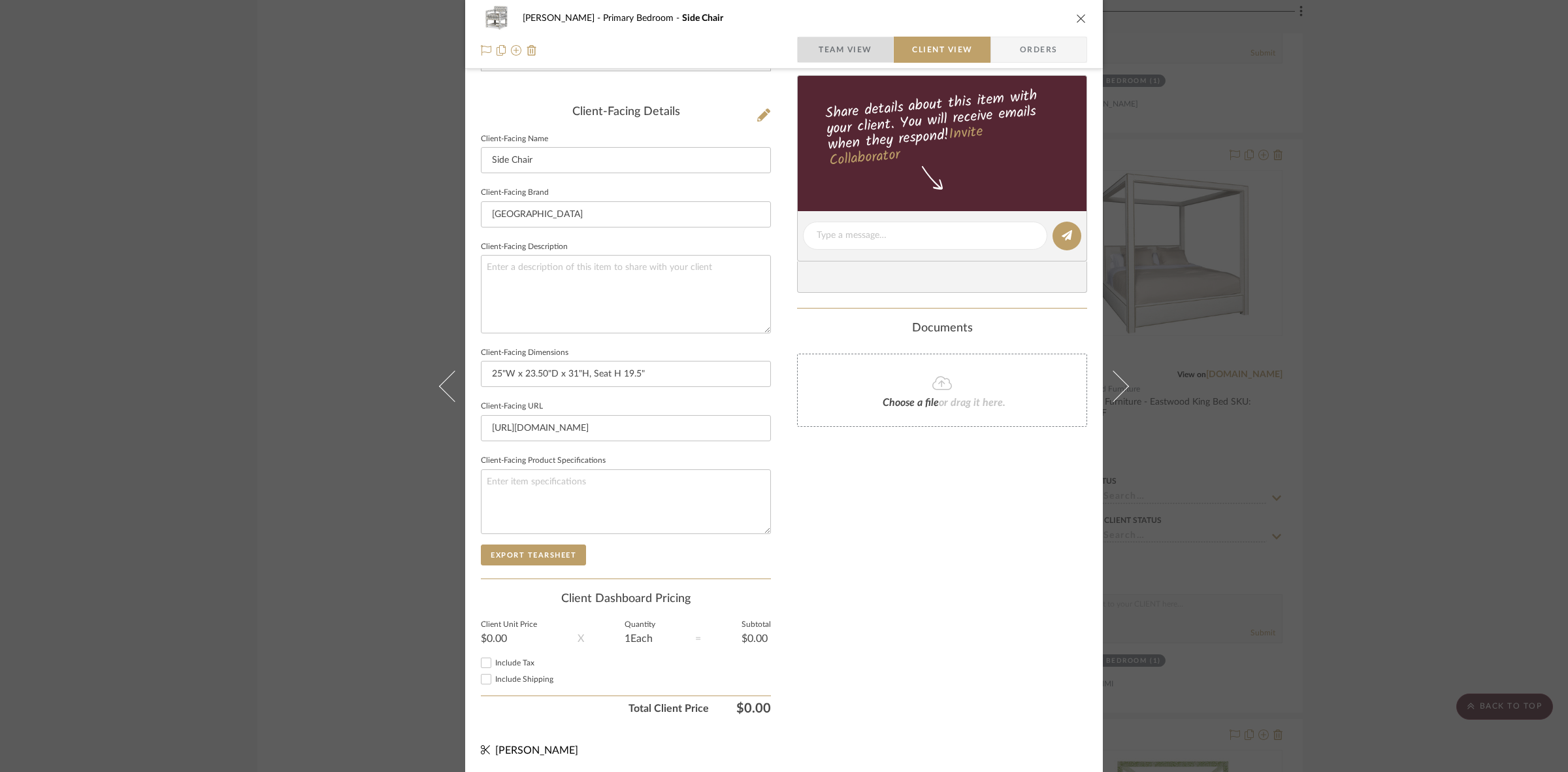
click at [813, 54] on span "button" at bounding box center [808, 49] width 21 height 26
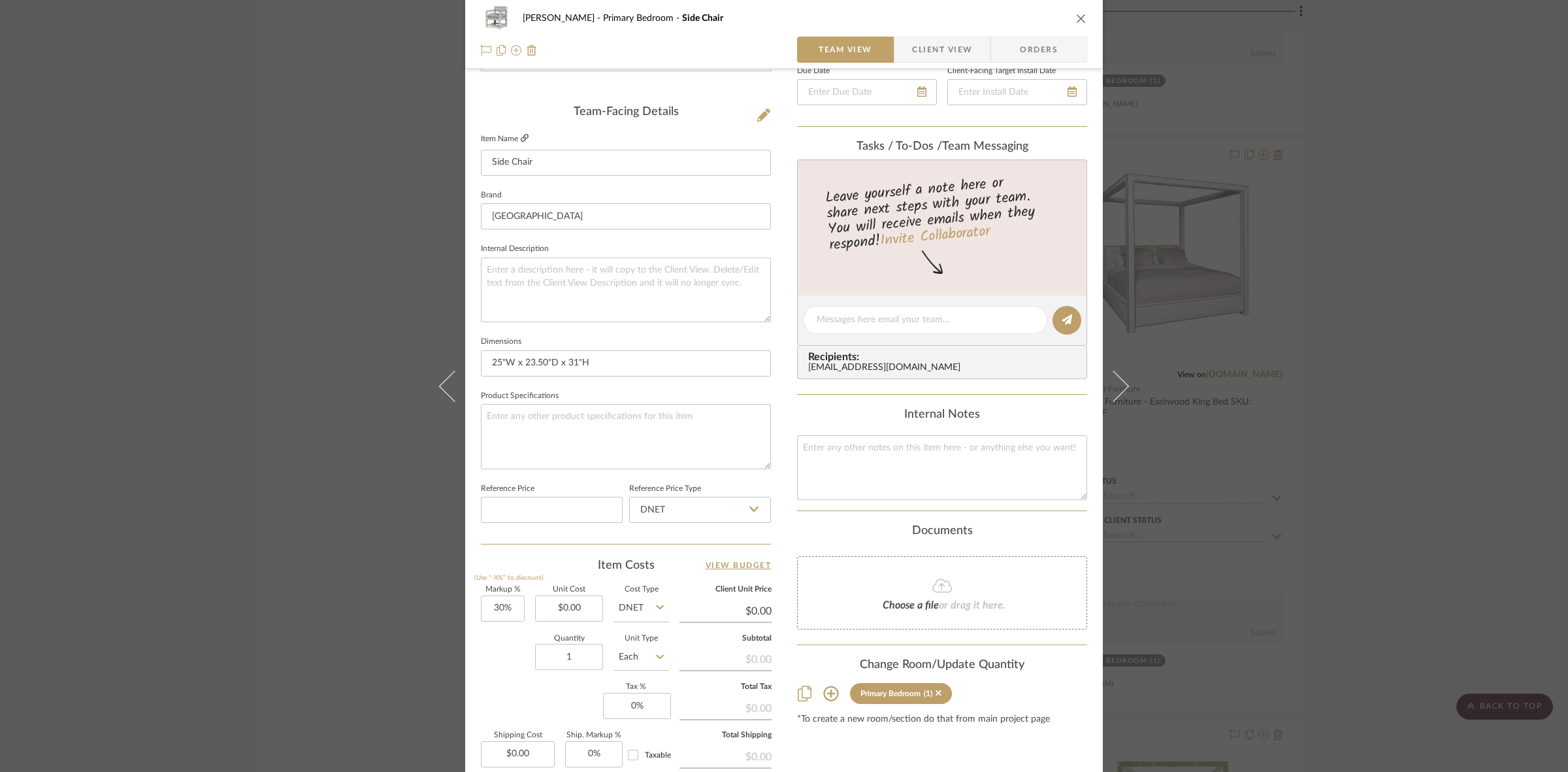
click at [522, 134] on icon at bounding box center [525, 138] width 7 height 7
click at [915, 40] on span "Client View" at bounding box center [942, 49] width 60 height 26
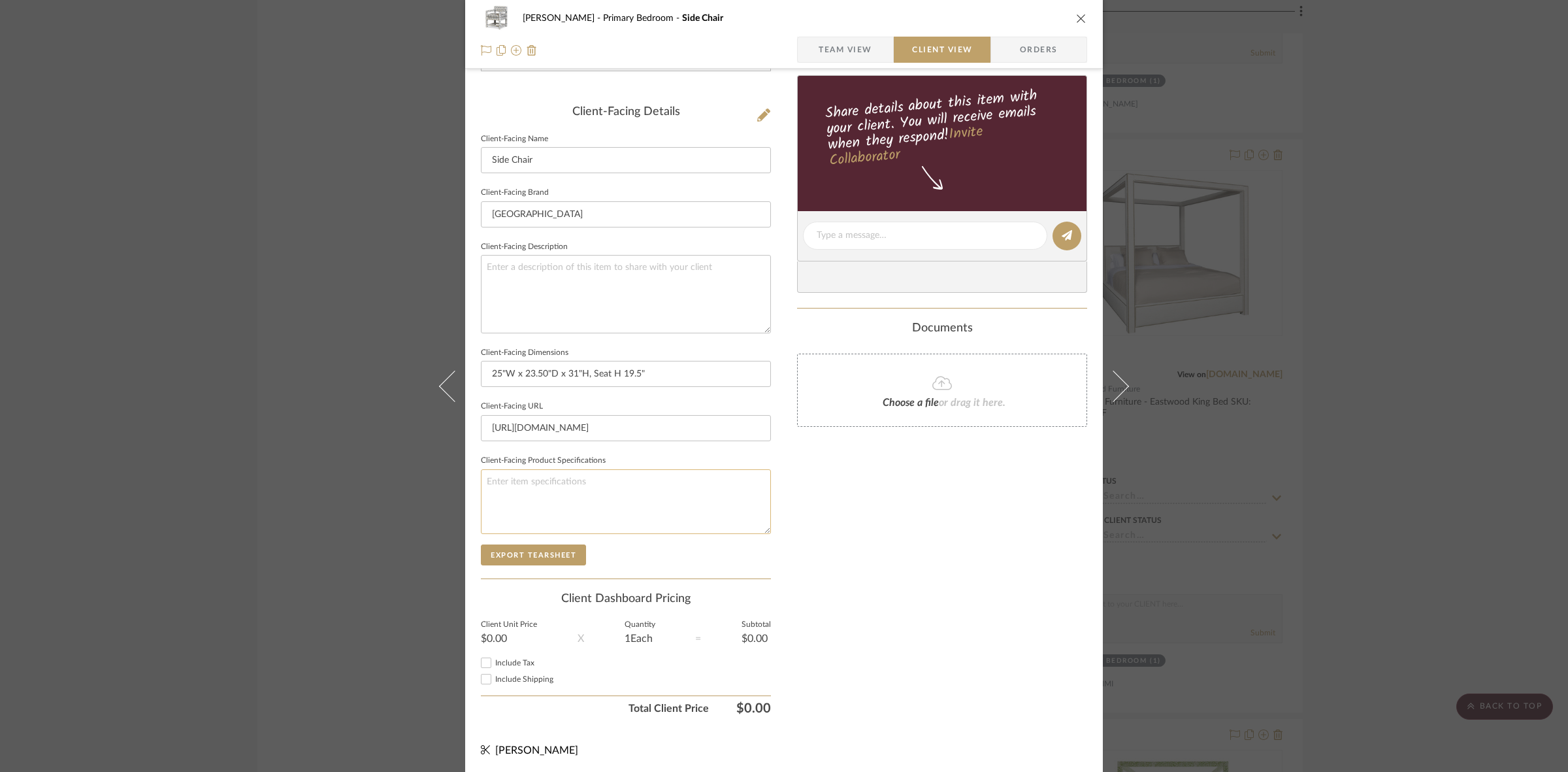
click at [556, 507] on textarea at bounding box center [626, 501] width 290 height 64
type textarea "Finish: COM"
click at [830, 33] on div "[PERSON_NAME] Primary Bedroom Side Chair Team View Client View Orders" at bounding box center [784, 34] width 638 height 69
click at [531, 565] on div "Client-Facing Details Client-Facing Name Side Chair Client-Facing Brand Highlan…" at bounding box center [626, 341] width 290 height 473
click at [523, 560] on button "Export Tearsheet" at bounding box center [534, 555] width 105 height 21
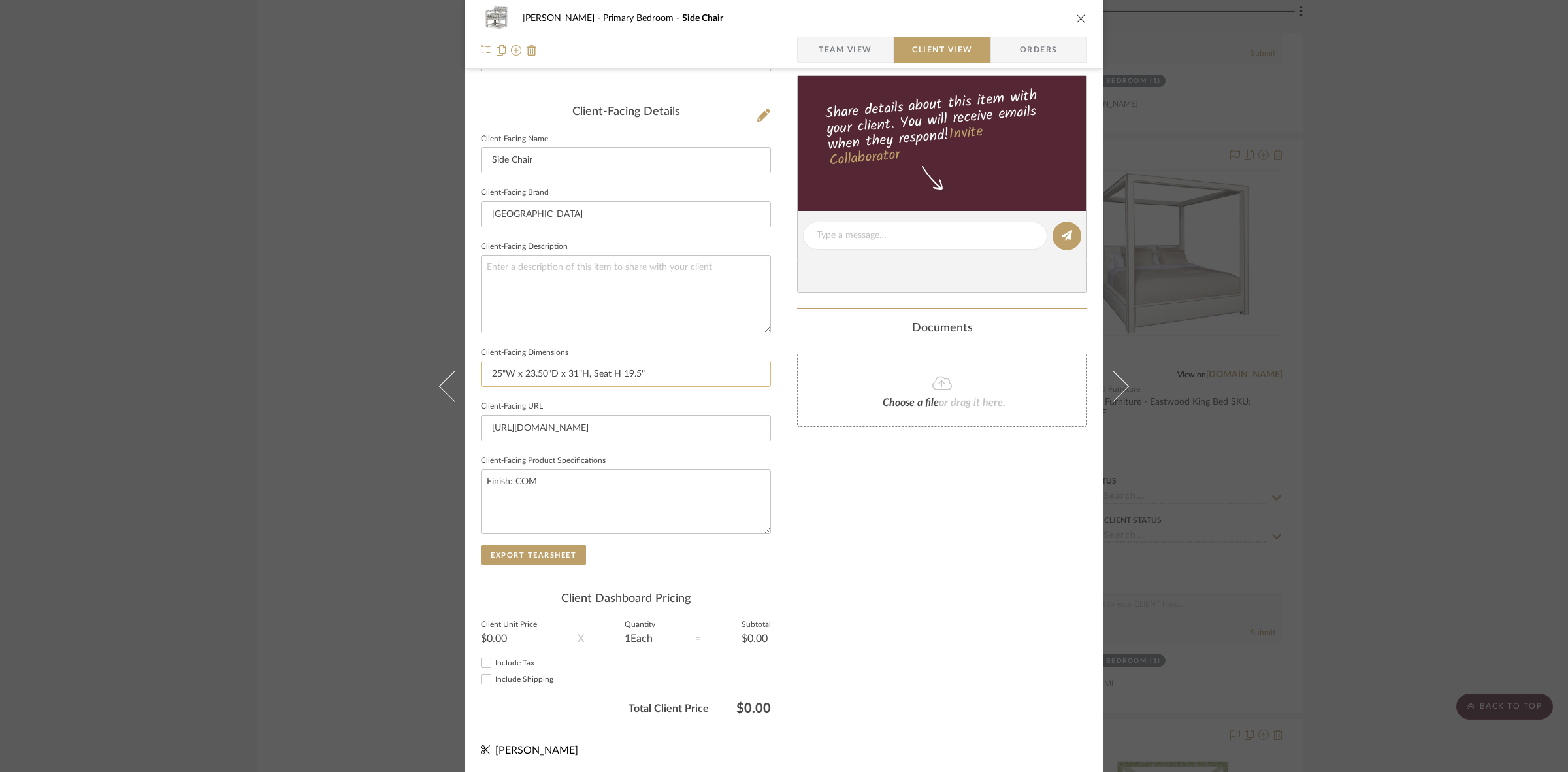
click at [585, 373] on input "25"W x 23.50"D x 31"H, Seat H 19.5"" at bounding box center [626, 373] width 290 height 26
click at [583, 376] on input "25"W x 23.50"D x 31"H| Seat H 19.5"" at bounding box center [626, 373] width 290 height 26
drag, startPoint x: 619, startPoint y: 373, endPoint x: 588, endPoint y: 367, distance: 31.6
click at [588, 367] on input "25"W x 23.50"D x 31"H | Seat H 19.5"" at bounding box center [626, 373] width 290 height 26
click at [661, 375] on input "25"W x 23.50"D x 31"H | Seat H 19.5"" at bounding box center [626, 373] width 290 height 26
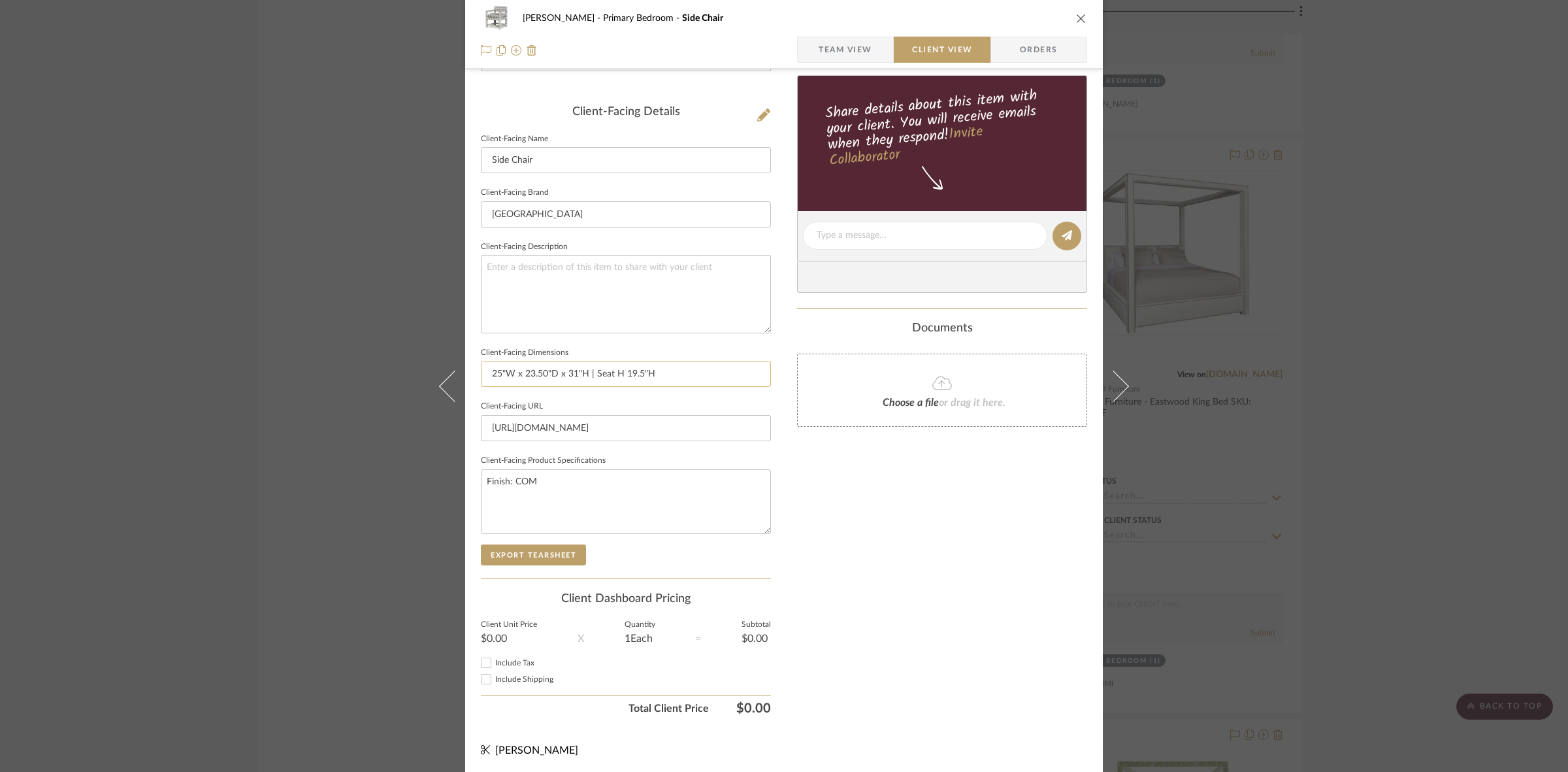
click at [641, 371] on input "25"W x 23.50"D x 31"H | Seat H 19.5"H" at bounding box center [626, 373] width 290 height 26
drag, startPoint x: 621, startPoint y: 374, endPoint x: 591, endPoint y: 373, distance: 30.0
click at [591, 373] on input "25"W x 23.50"D x 31"H | Seat H 19.5" Seat H" at bounding box center [626, 373] width 290 height 26
type input "25"W x 23.50"D x 31"H | 19.5" Seat H"
click at [566, 549] on button "Export Tearsheet" at bounding box center [534, 555] width 105 height 21
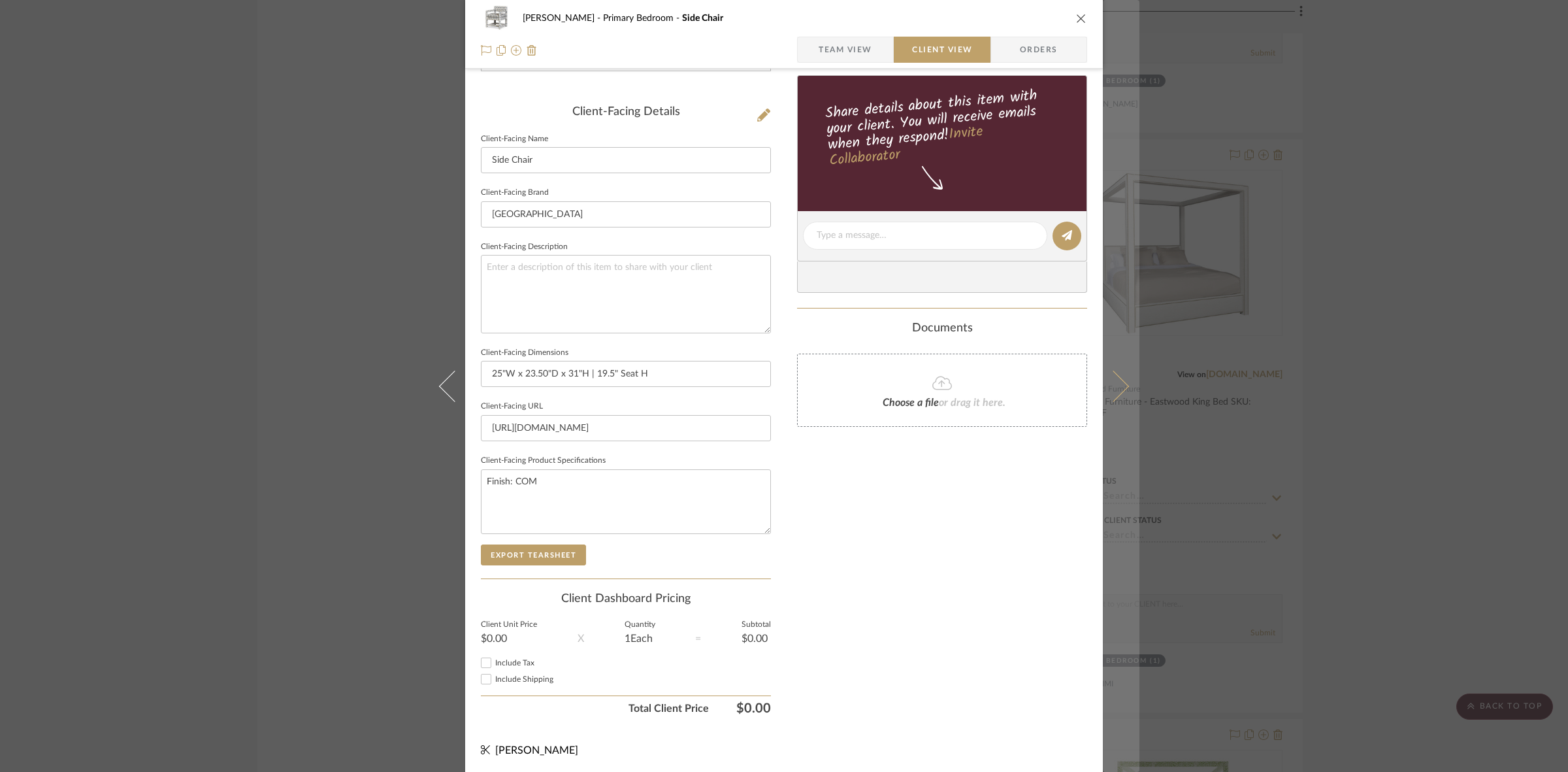
click at [1113, 329] on button at bounding box center [1121, 386] width 37 height 772
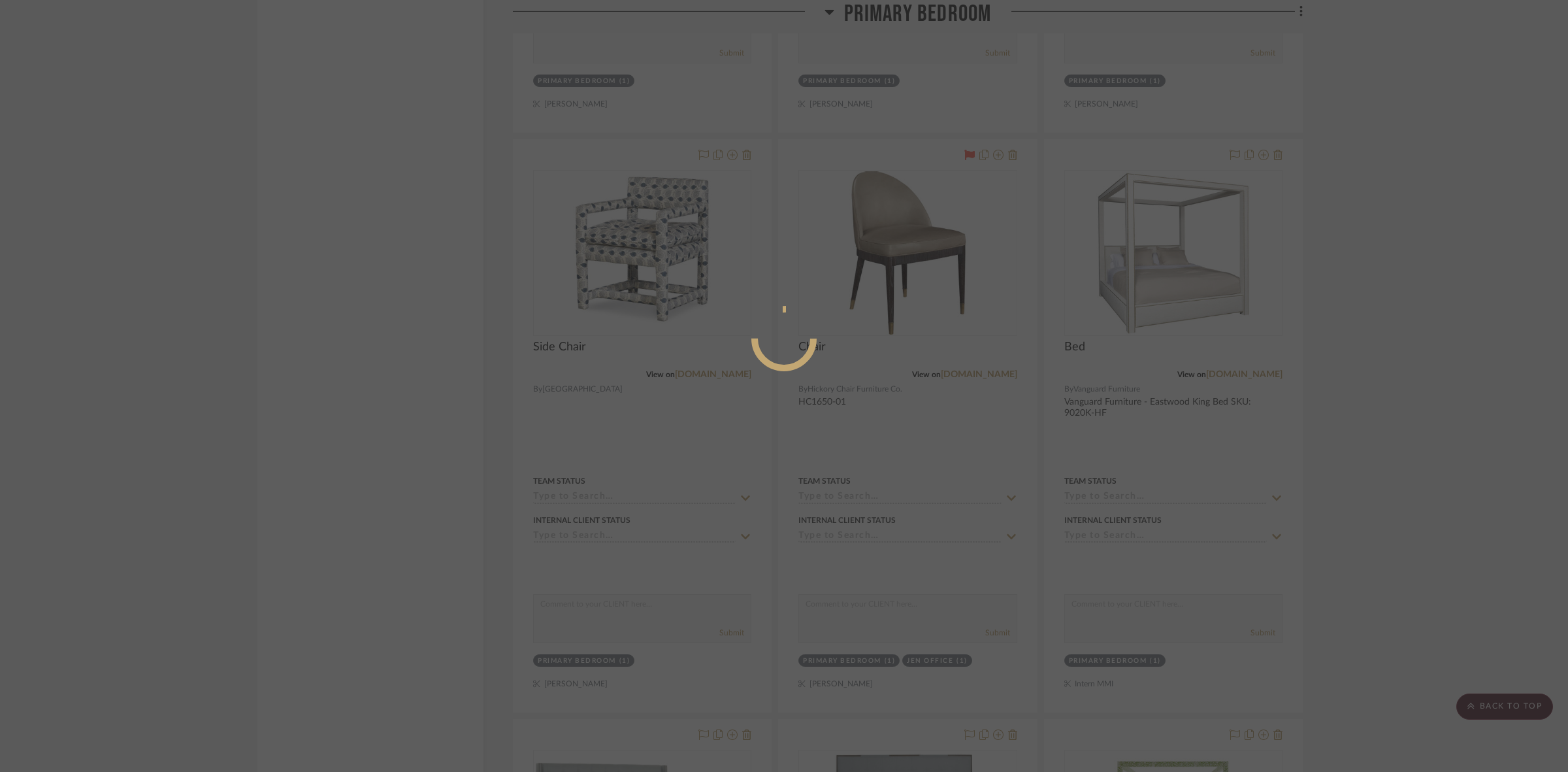
scroll to position [0, 0]
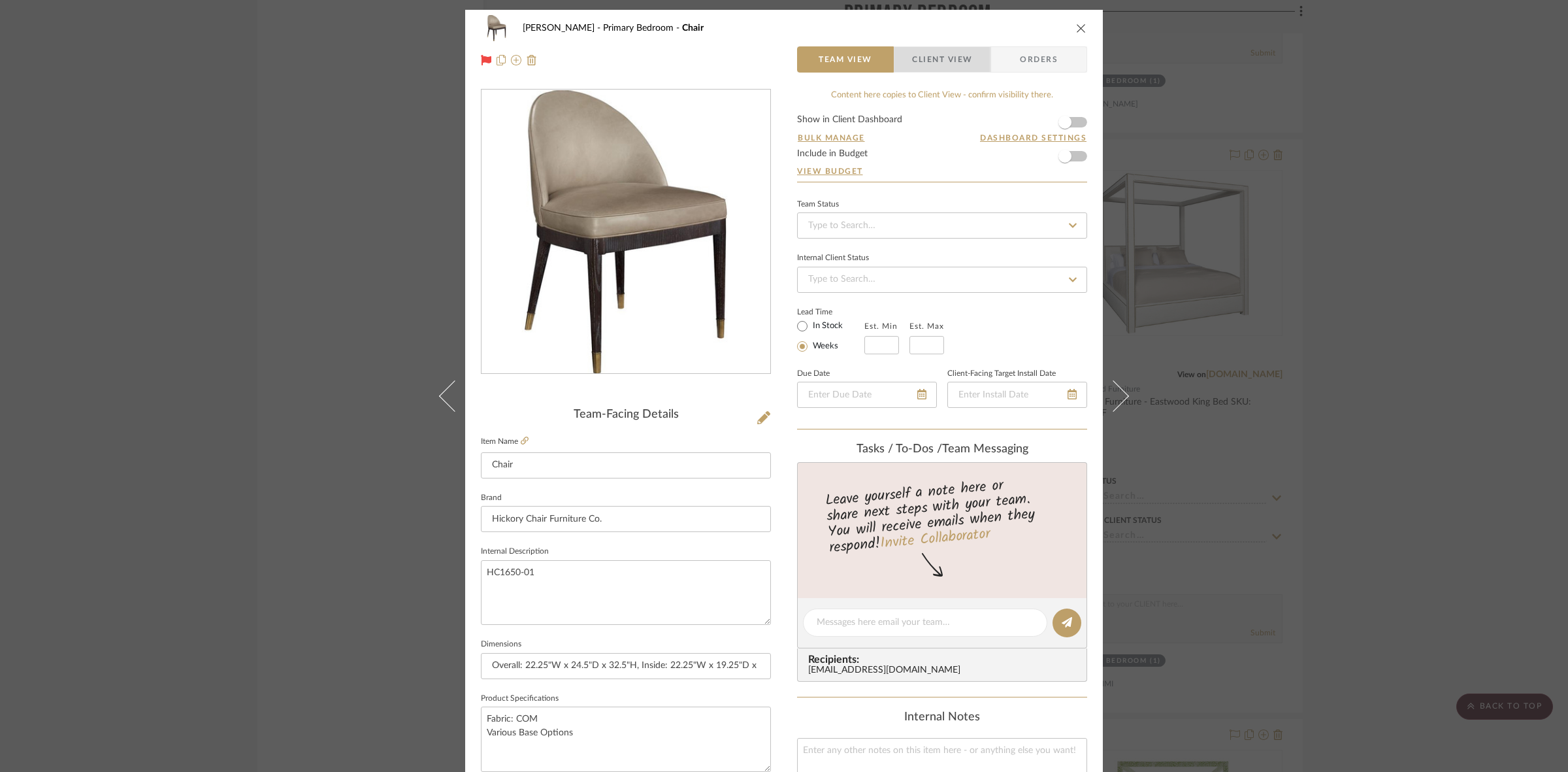
click at [967, 67] on span "Client View" at bounding box center [942, 59] width 95 height 26
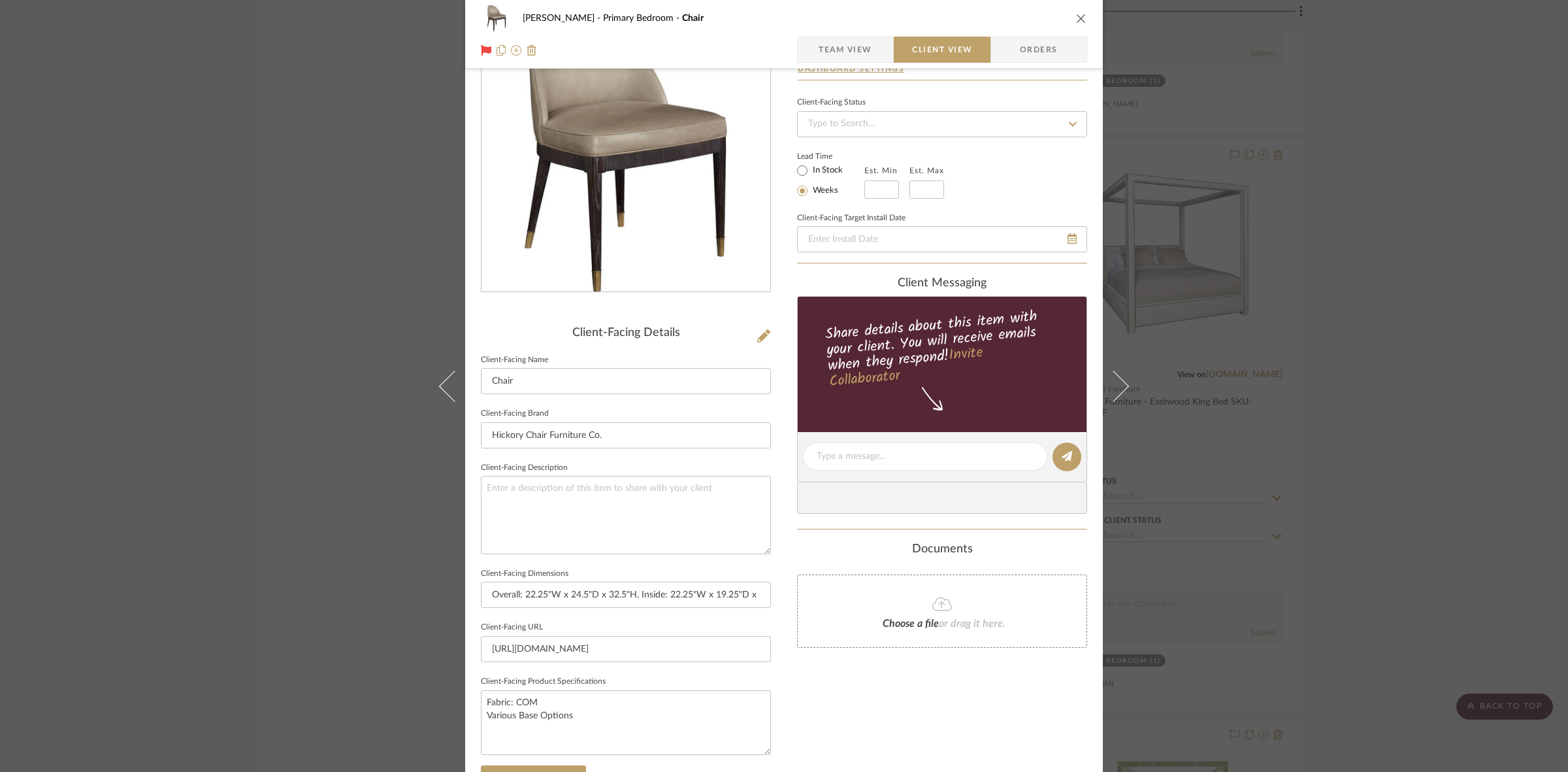
scroll to position [303, 0]
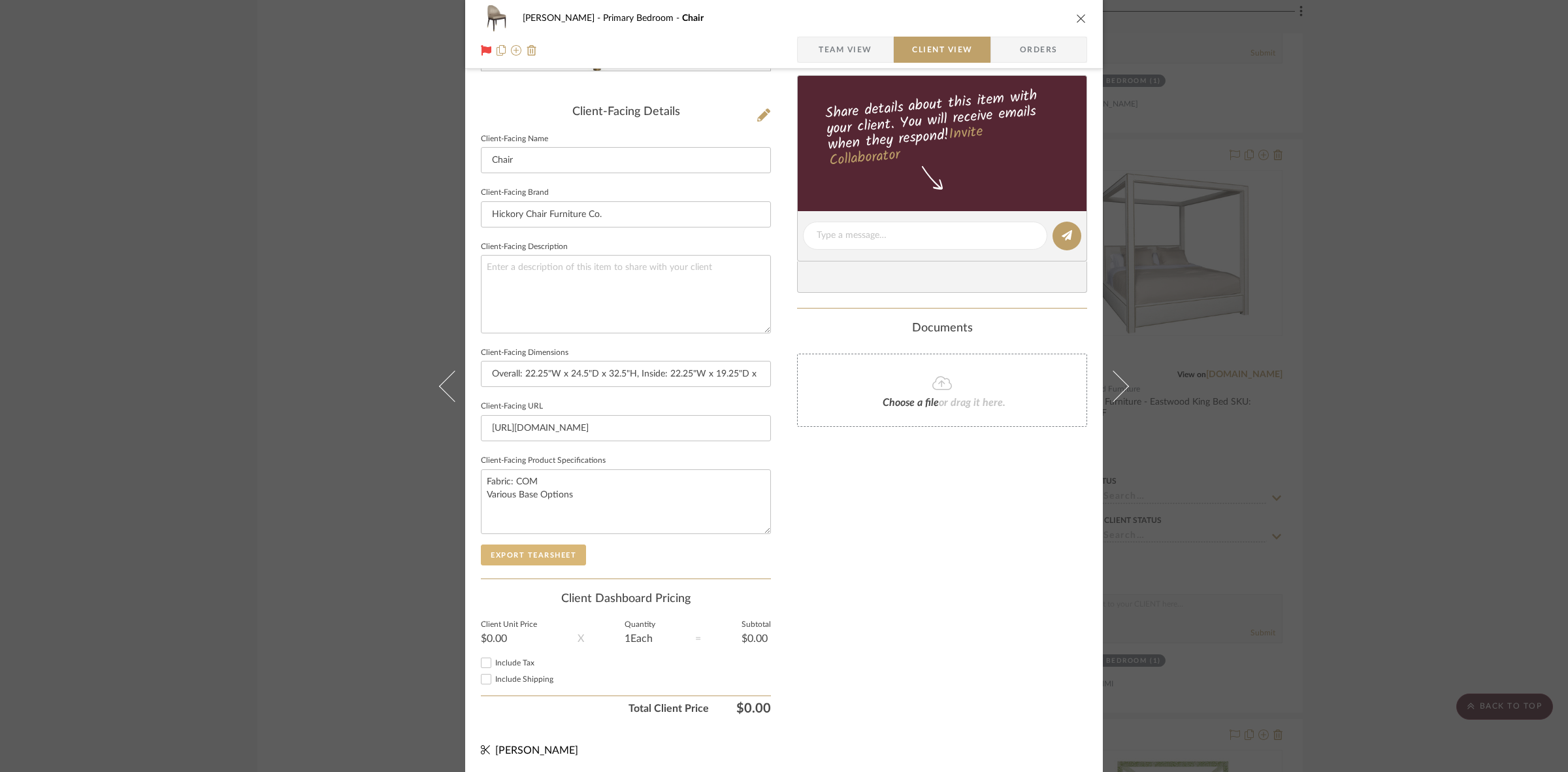
click at [557, 560] on button "Export Tearsheet" at bounding box center [534, 555] width 105 height 21
click at [631, 367] on input "Overall: 22.25"W x 24.5"D x 32.5"H, Inside: 22.25"W x 19.25"D x 12.5"H, Seat H …" at bounding box center [626, 373] width 290 height 26
click at [636, 376] on input "Overall: 22.25"W x 24.5"D x 32.5"H, Inside: 22.25"W x 19.25"D x 12.5"H, Seat H …" at bounding box center [626, 373] width 290 height 26
drag, startPoint x: 666, startPoint y: 375, endPoint x: 772, endPoint y: 371, distance: 106.1
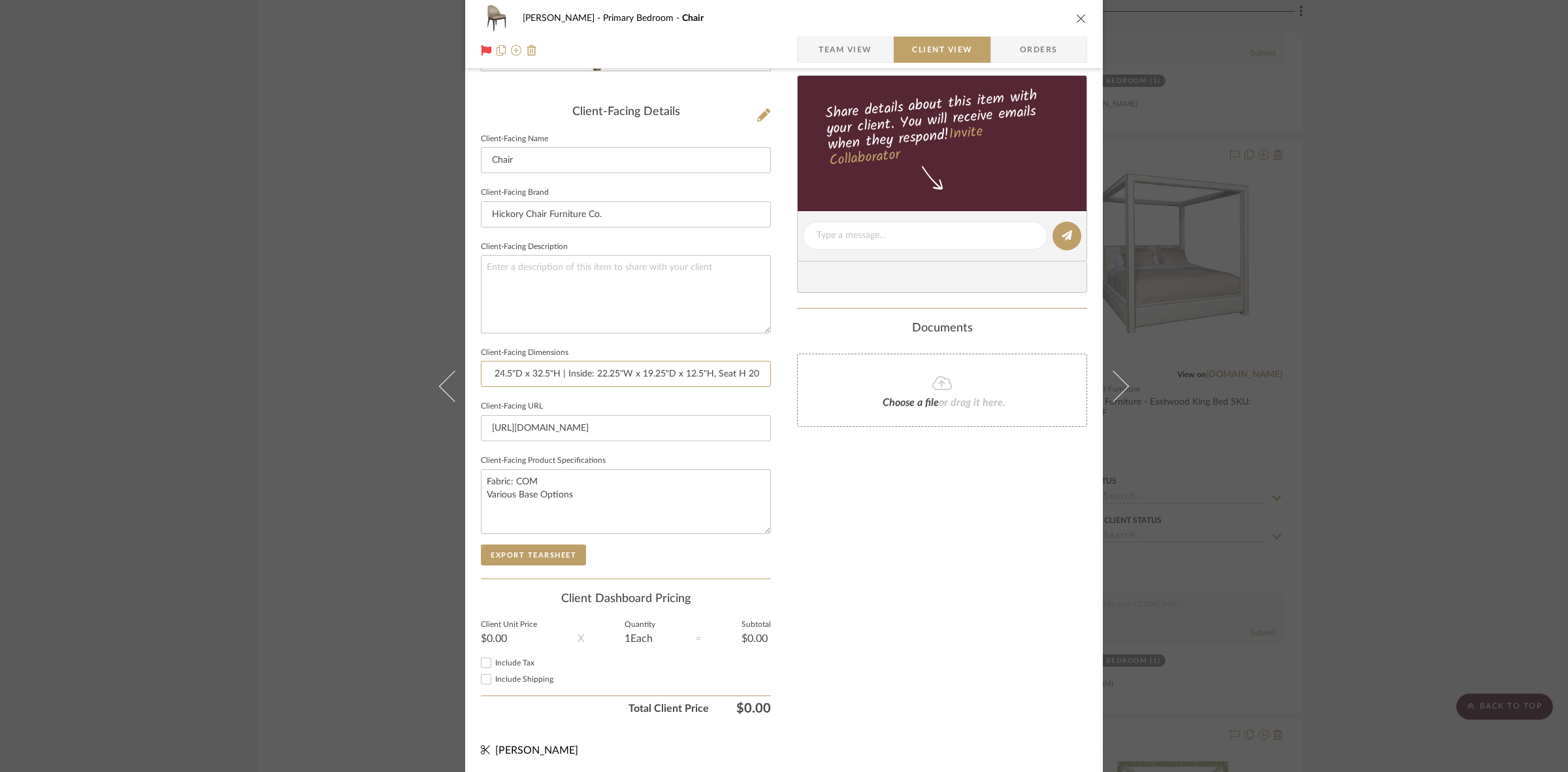
click at [772, 371] on div "[PERSON_NAME] Primary Bedroom Chair Team View Client View Orders Client-Facing …" at bounding box center [784, 240] width 638 height 1067
click at [720, 380] on input "Overall: 22.25"W x 24.5"D x 32.5"H | Inside: 22.25"W x 19.25"D x 12.5"H, Seat H…" at bounding box center [626, 373] width 290 height 26
click at [711, 373] on input "Overall: 22.25"W x 24.5"D x 32.5"H | Inside: 22.25"W x 19.25"D x 12.5"H, Seat H…" at bounding box center [626, 373] width 290 height 26
drag, startPoint x: 735, startPoint y: 377, endPoint x: 773, endPoint y: 377, distance: 38.0
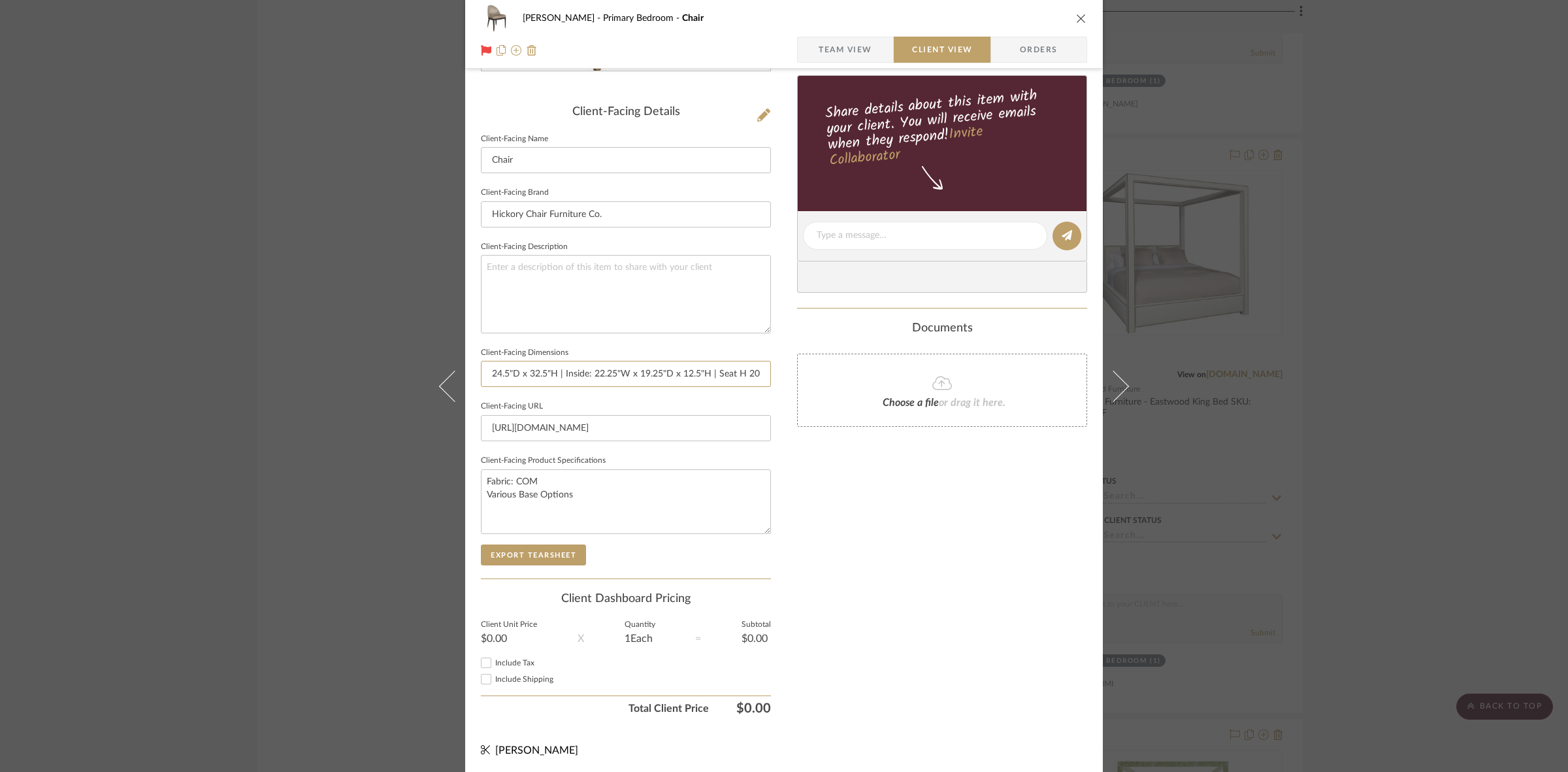
click at [773, 376] on div "[PERSON_NAME] Primary Bedroom Chair Team View Client View Orders Client-Facing …" at bounding box center [784, 240] width 638 height 1067
click at [735, 374] on input "Overall: 22.25"W x 24.5"D x 32.5"H | Inside: 22.25"W x 19.25"D x 12.5"H | Seat …" at bounding box center [626, 373] width 290 height 26
drag, startPoint x: 738, startPoint y: 373, endPoint x: 714, endPoint y: 370, distance: 24.2
click at [714, 370] on input "Overall: 22.25"W x 24.5"D x 32.5"H | Inside: 22.25"W x 19.25"D x 12.5"H | Seat …" at bounding box center [626, 373] width 290 height 26
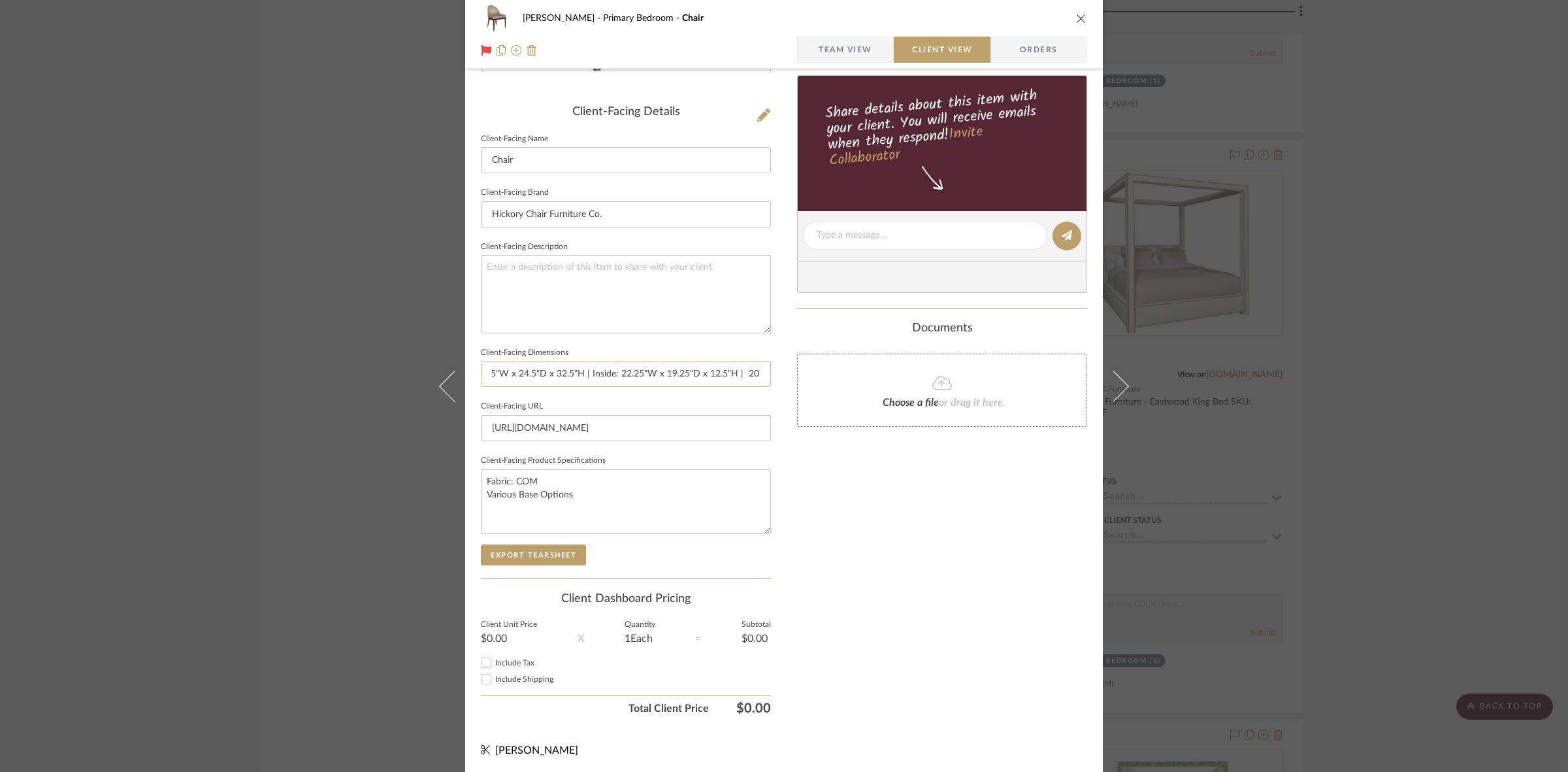
click at [756, 379] on input "Overall: 22.25"W x 24.5"D x 32.5"H | Inside: 22.25"W x 19.25"D x 12.5"H | 20"" at bounding box center [626, 373] width 290 height 26
paste input "Seat H"
click at [712, 370] on input "Overall: 22.25"W x 24.5"D x 32.5"H | Inside: 22.25"W x 19.25"D x 12.5"H | 20" S…" at bounding box center [626, 373] width 290 height 26
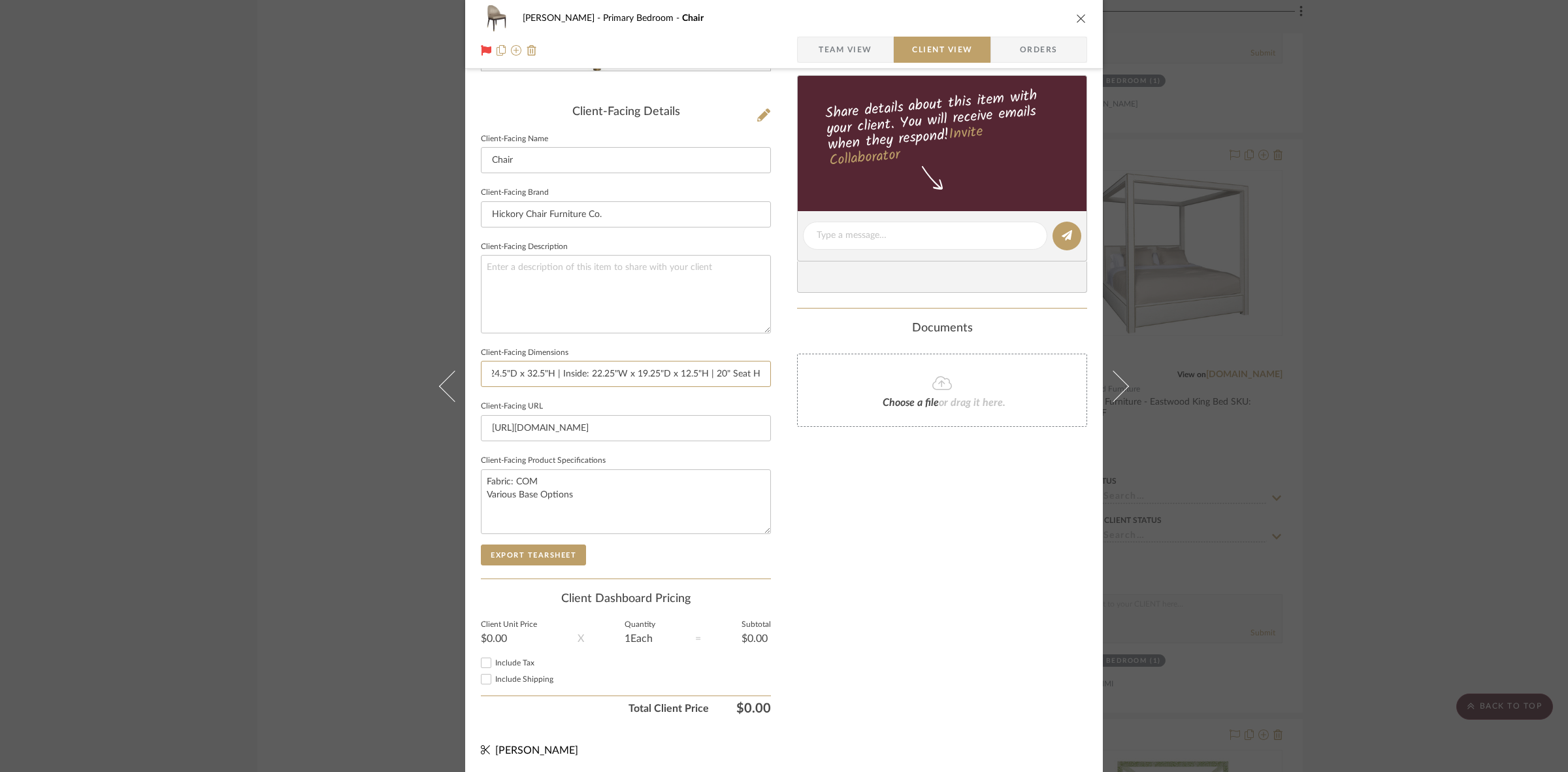
scroll to position [0, 79]
type input "Overall: 22.25"W x 24.5"D x 32.5"H | Inside: 22.25"W x 19.25"D x 12.5"H | 20" S…"
click at [568, 557] on button "Export Tearsheet" at bounding box center [534, 555] width 105 height 21
click at [498, 551] on button "Export Tearsheet" at bounding box center [534, 555] width 105 height 21
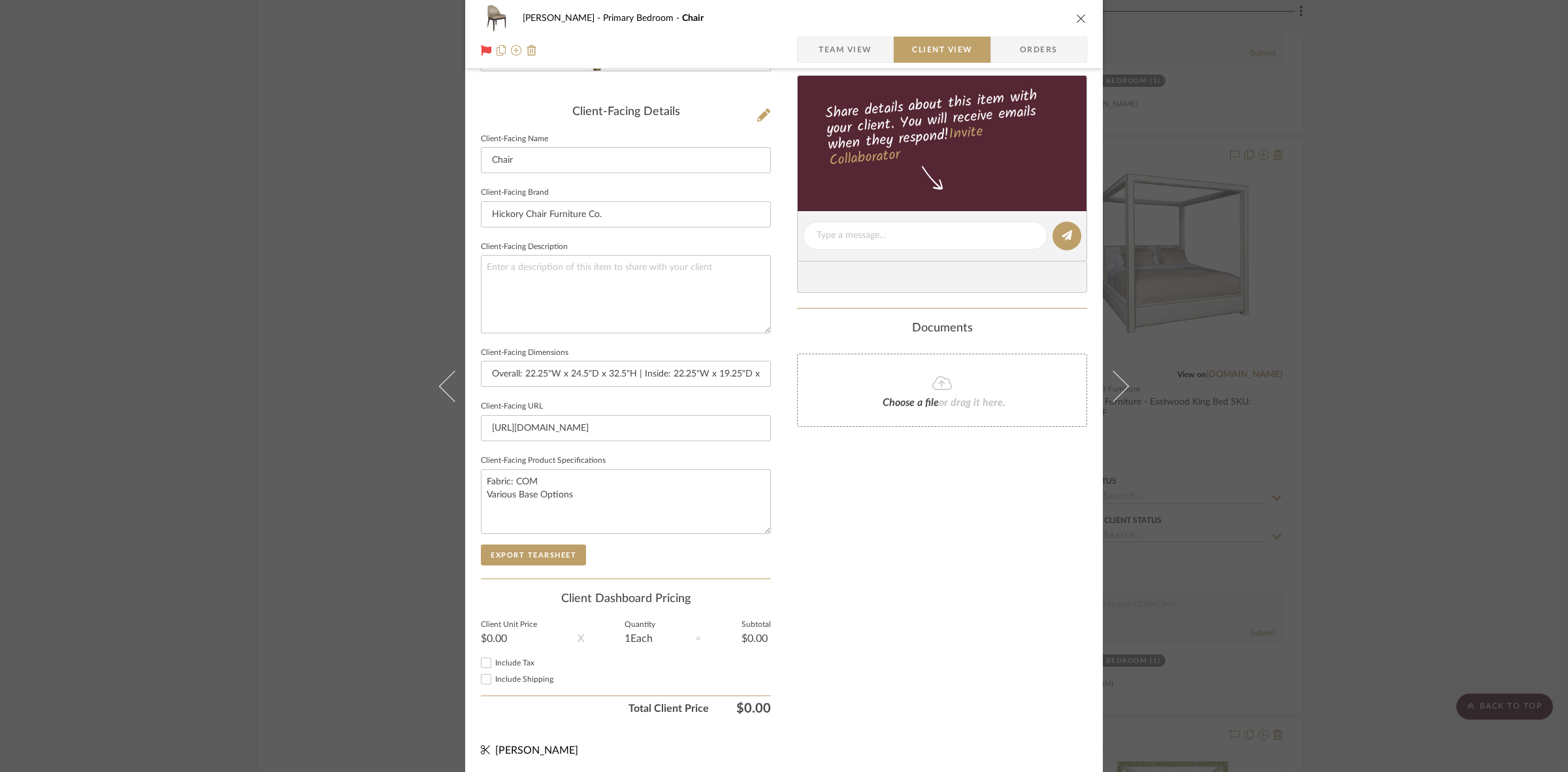
click at [269, 217] on div "[PERSON_NAME] Primary Bedroom Chair Team View Client View Orders Client-Facing …" at bounding box center [784, 386] width 1568 height 772
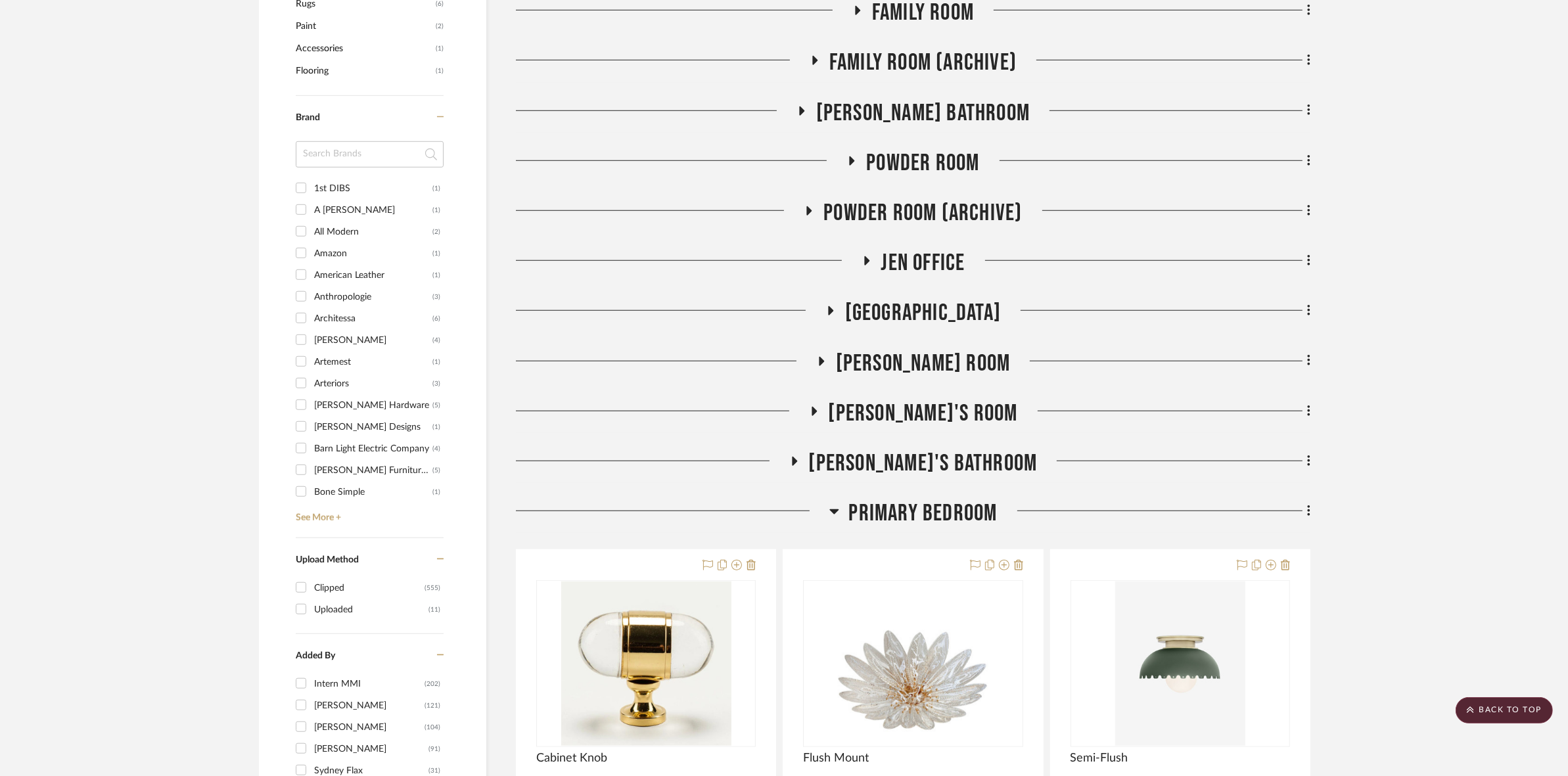
scroll to position [1314, 0]
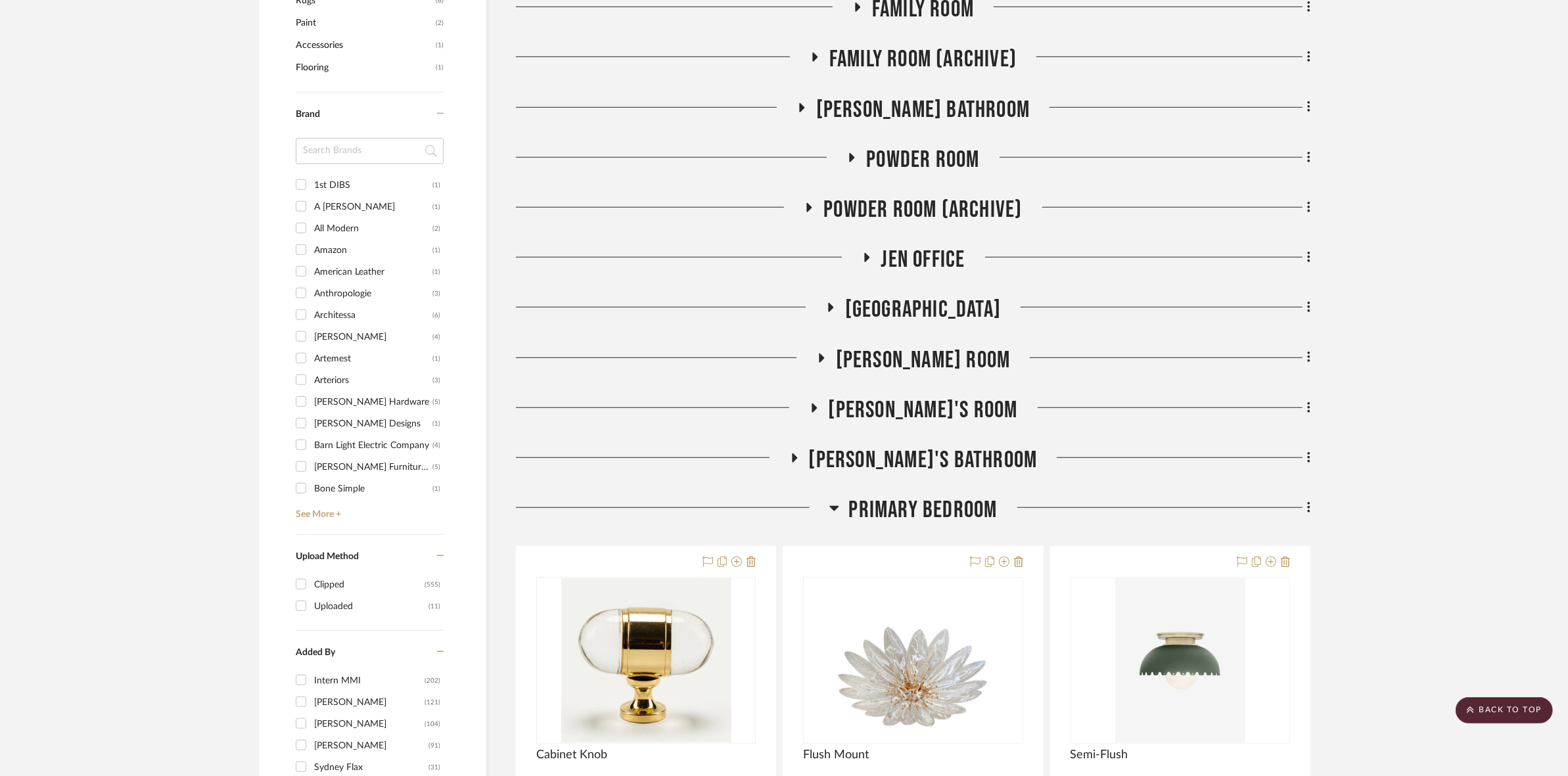
click at [960, 507] on span "Primary Bedroom" at bounding box center [923, 509] width 149 height 28
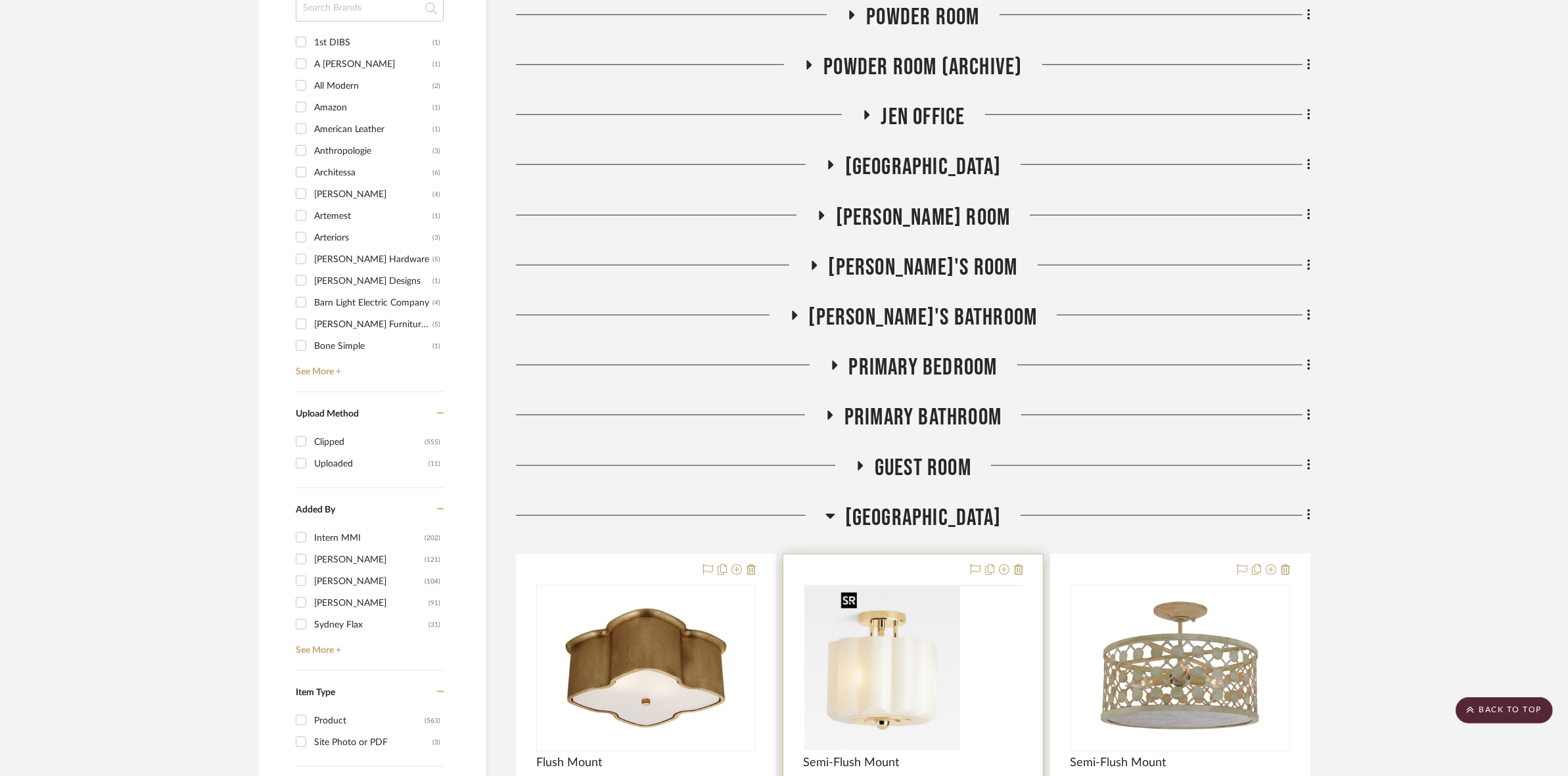
scroll to position [1642, 0]
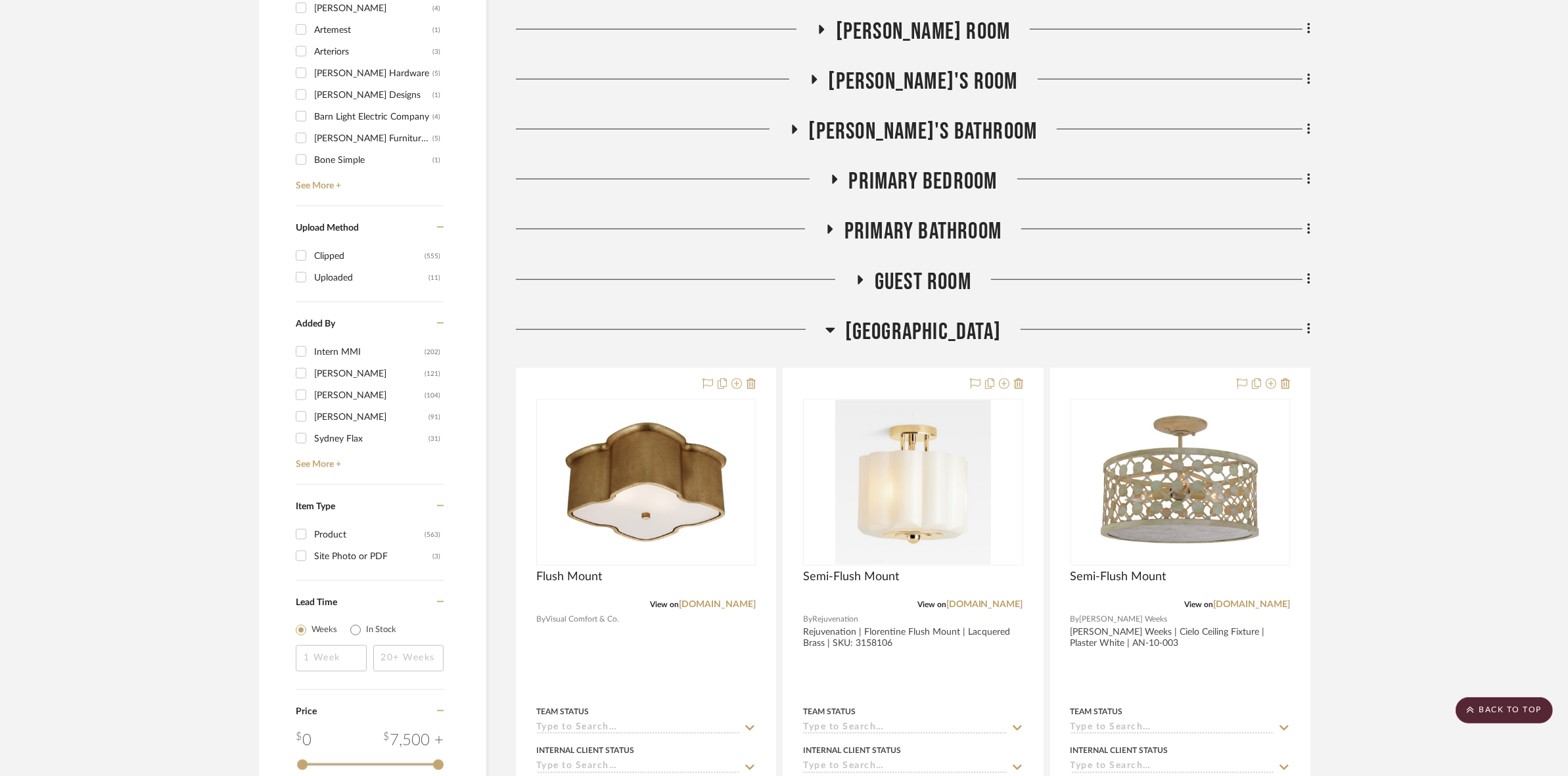
click at [936, 337] on span "[GEOGRAPHIC_DATA]" at bounding box center [923, 331] width 156 height 28
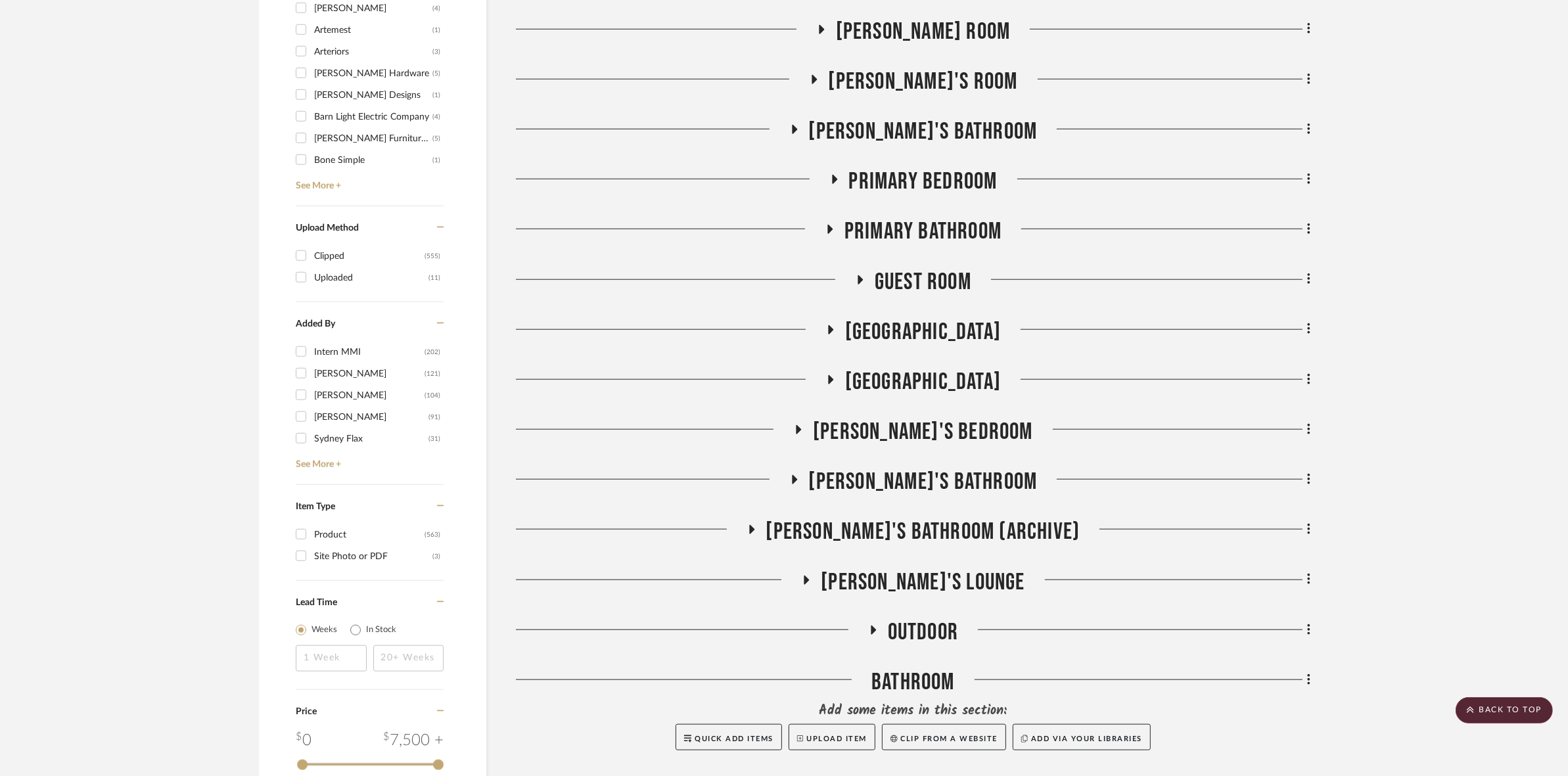
scroll to position [1724, 0]
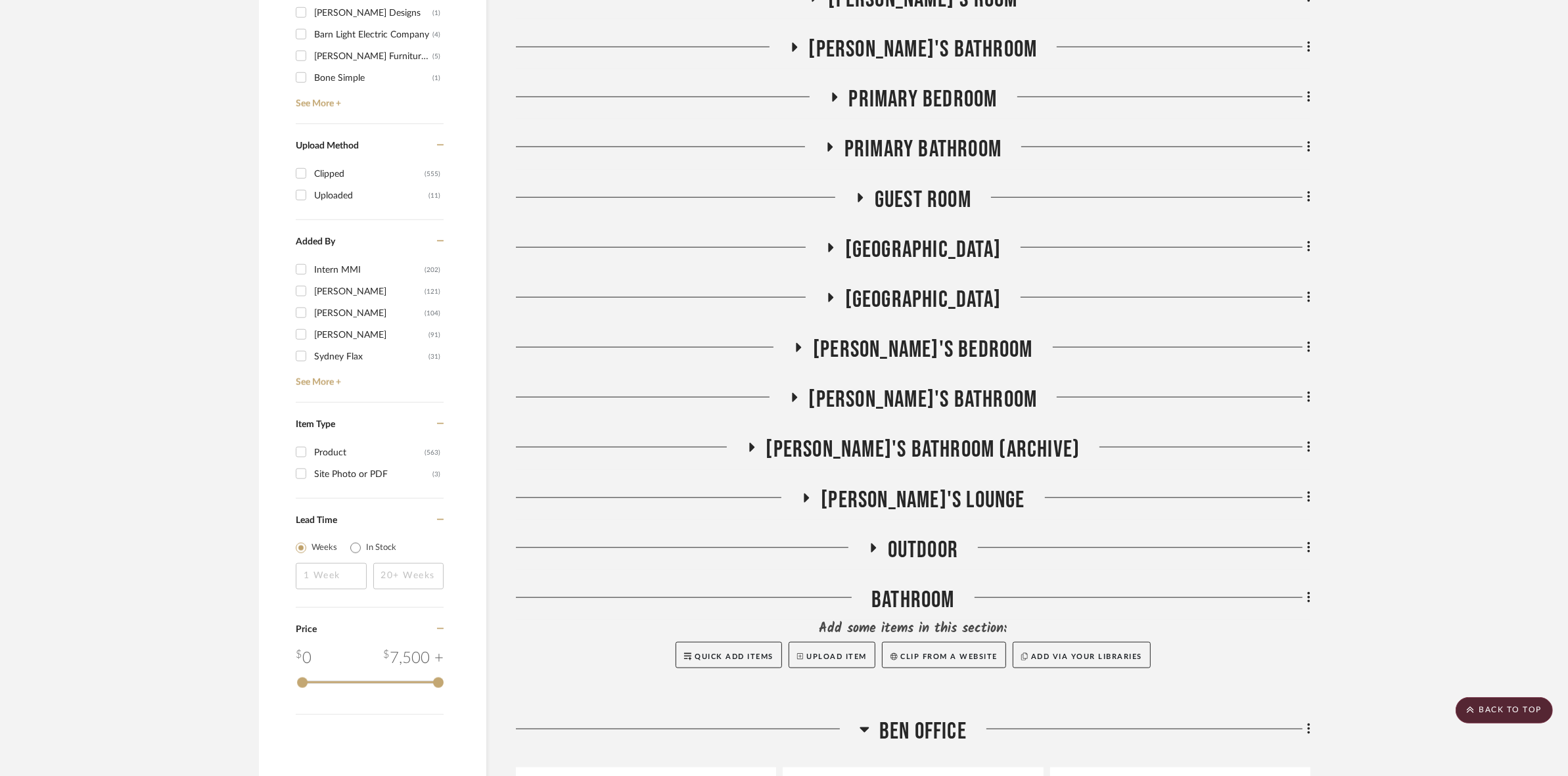
click at [850, 100] on span "Primary Bedroom" at bounding box center [923, 99] width 149 height 28
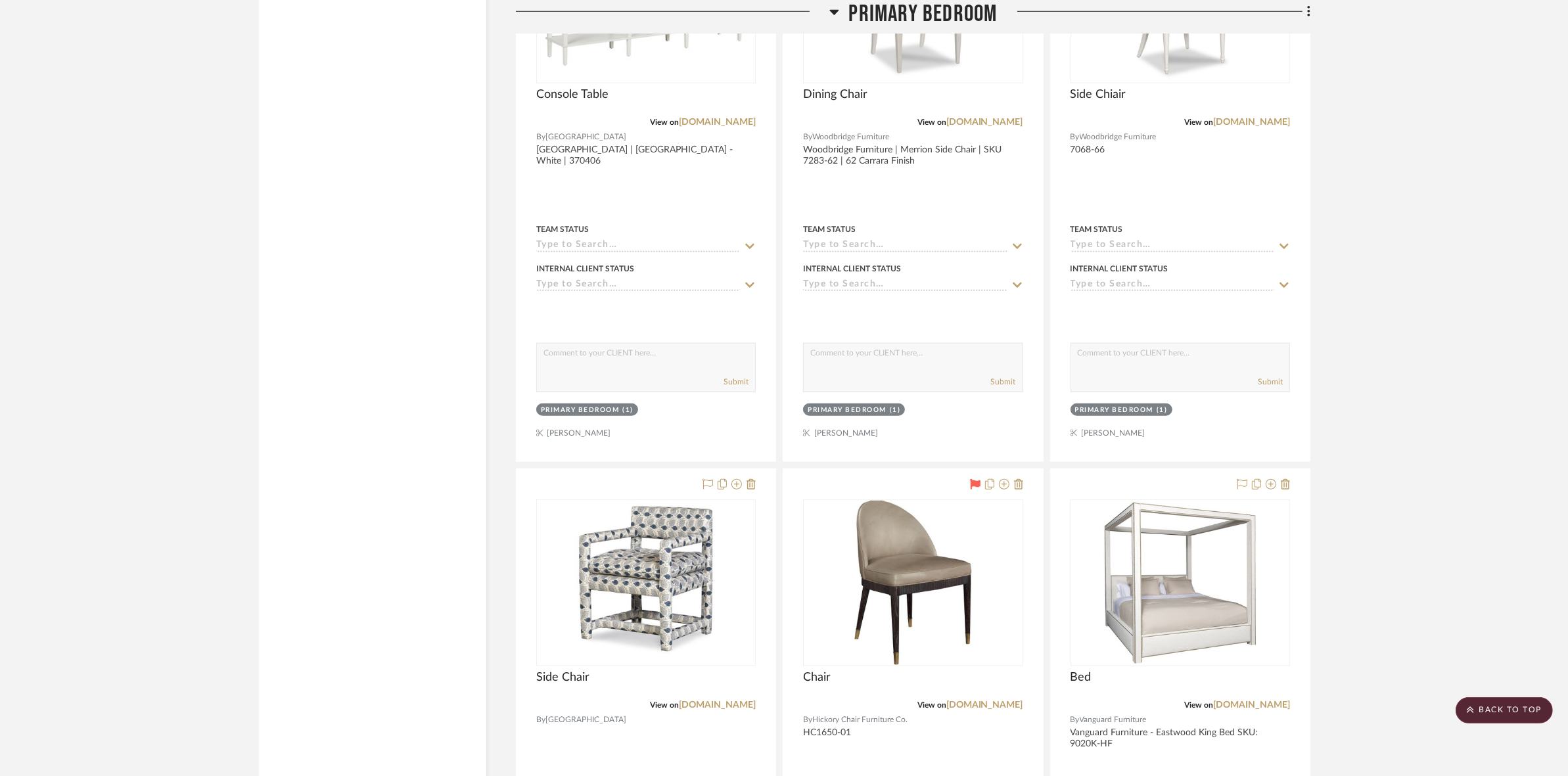
scroll to position [8128, 0]
